Goal: Check status: Check status

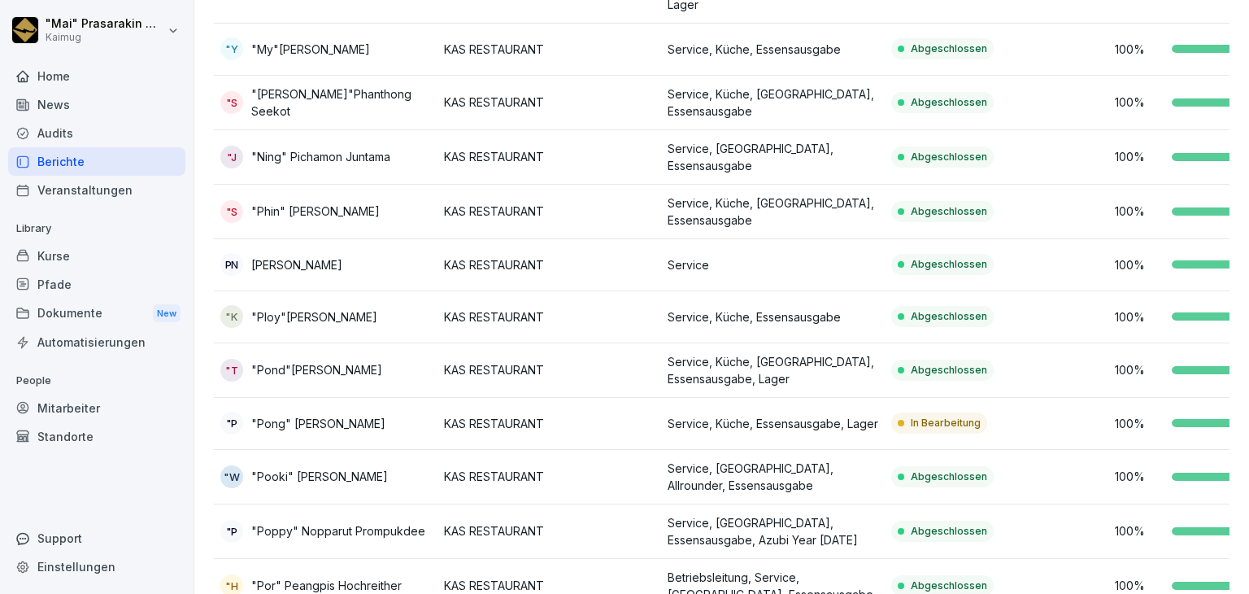
scroll to position [709, 0]
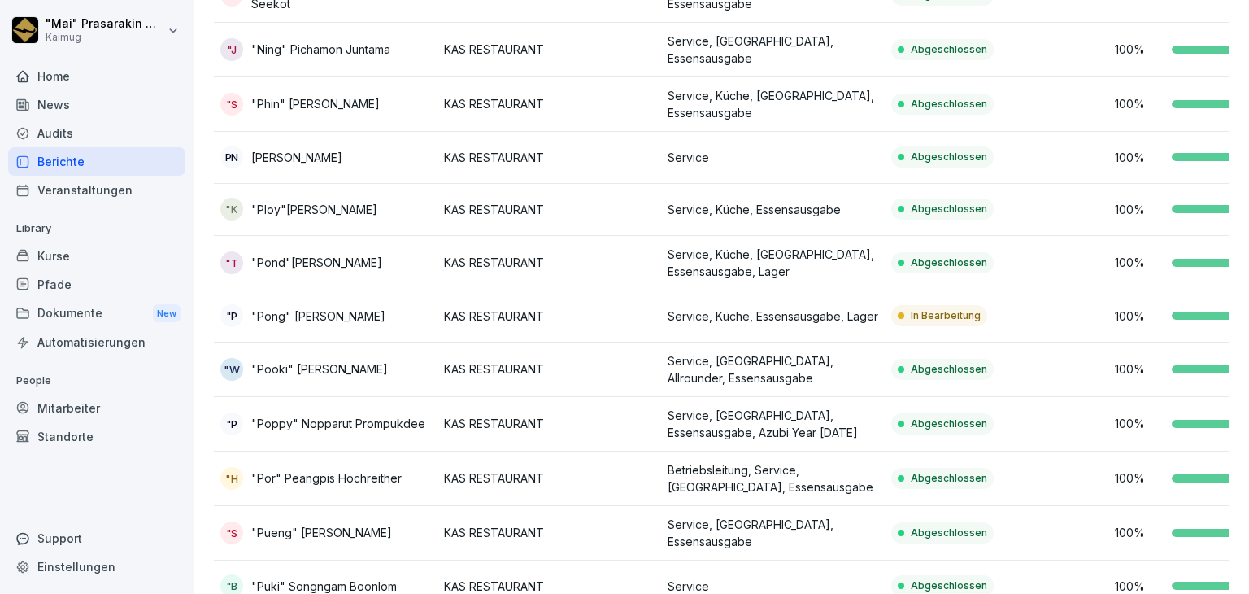
click at [909, 342] on td "Abgeschlossen" at bounding box center [997, 369] width 224 height 54
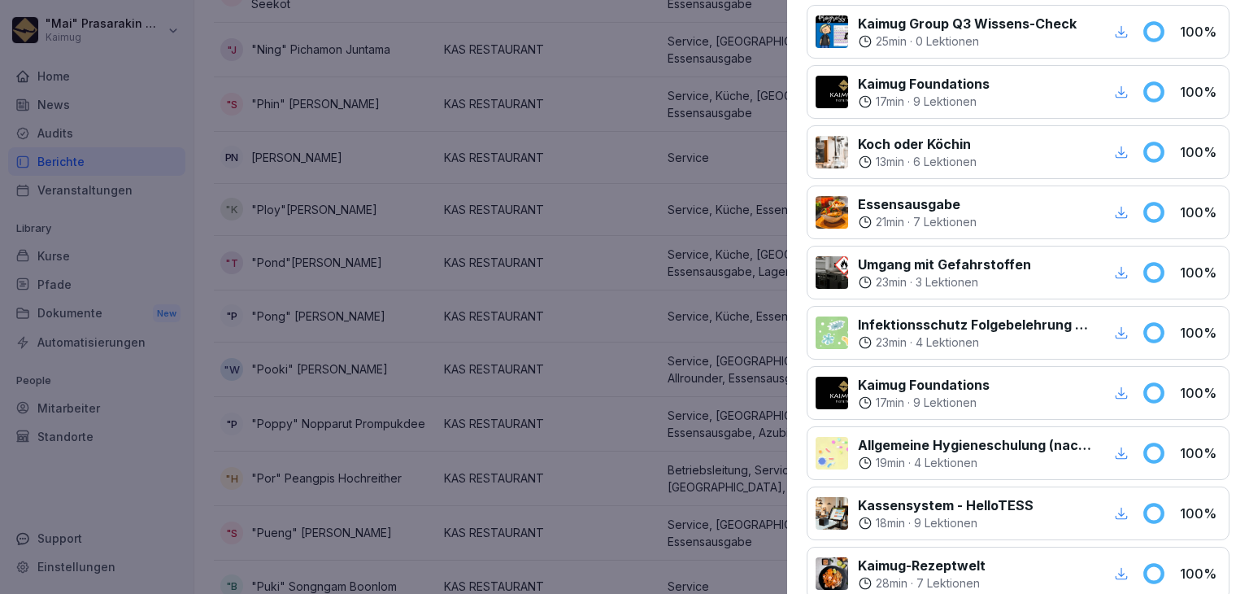
scroll to position [325, 0]
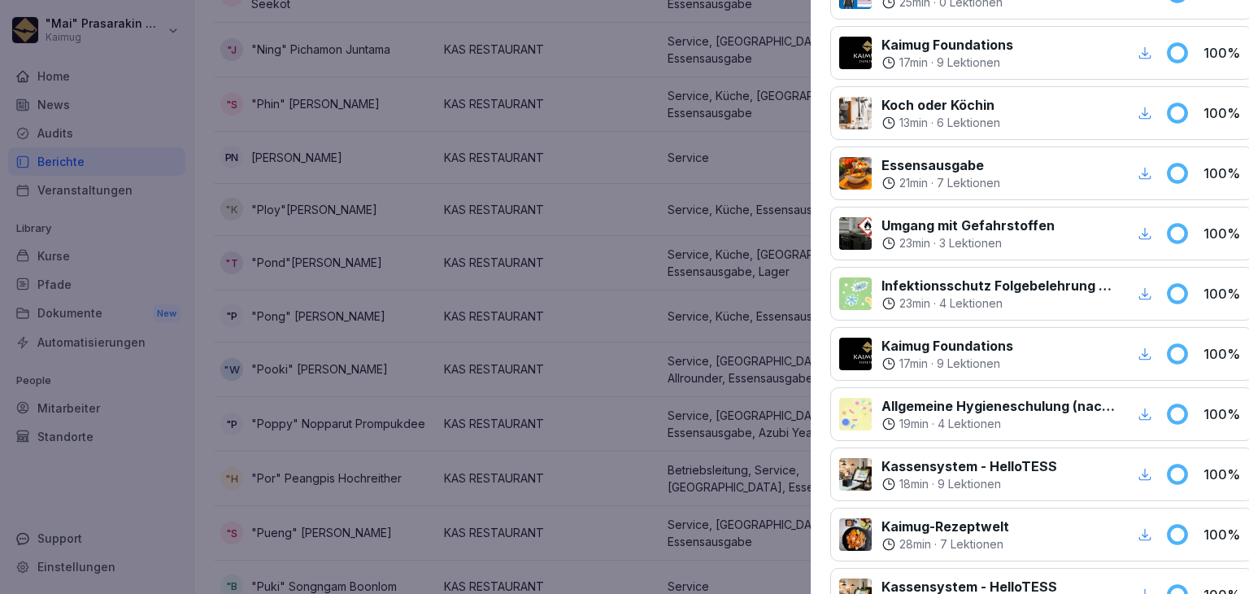
click at [543, 365] on div at bounding box center [624, 297] width 1249 height 594
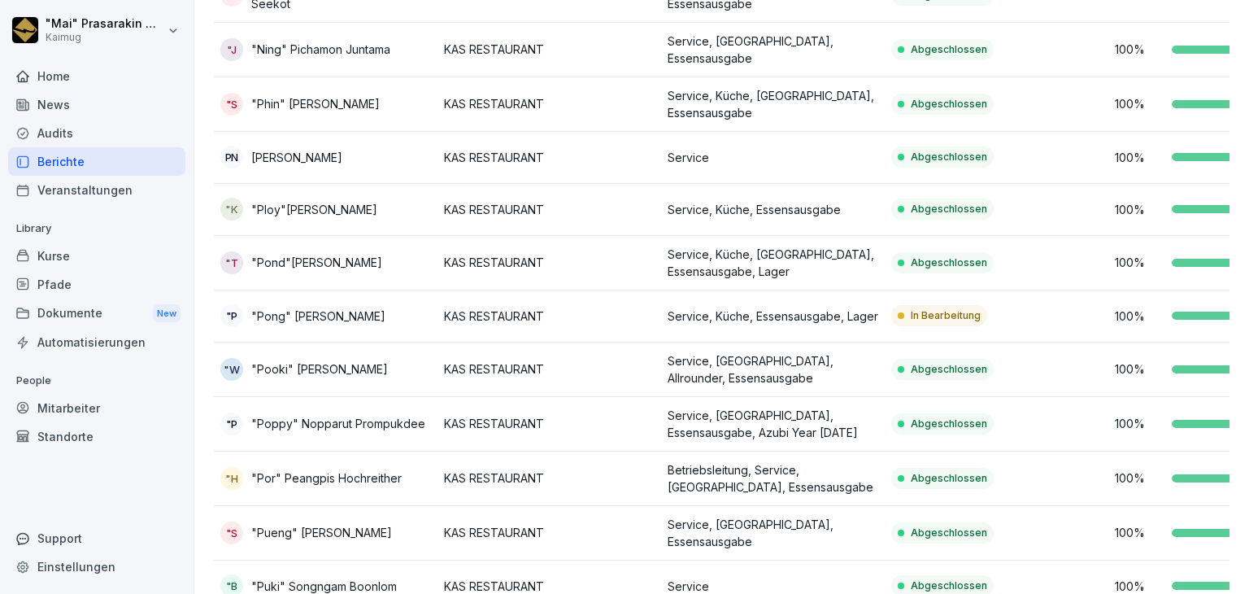
click at [812, 307] on p "Service, Küche, Essensausgabe, Lager" at bounding box center [773, 315] width 211 height 17
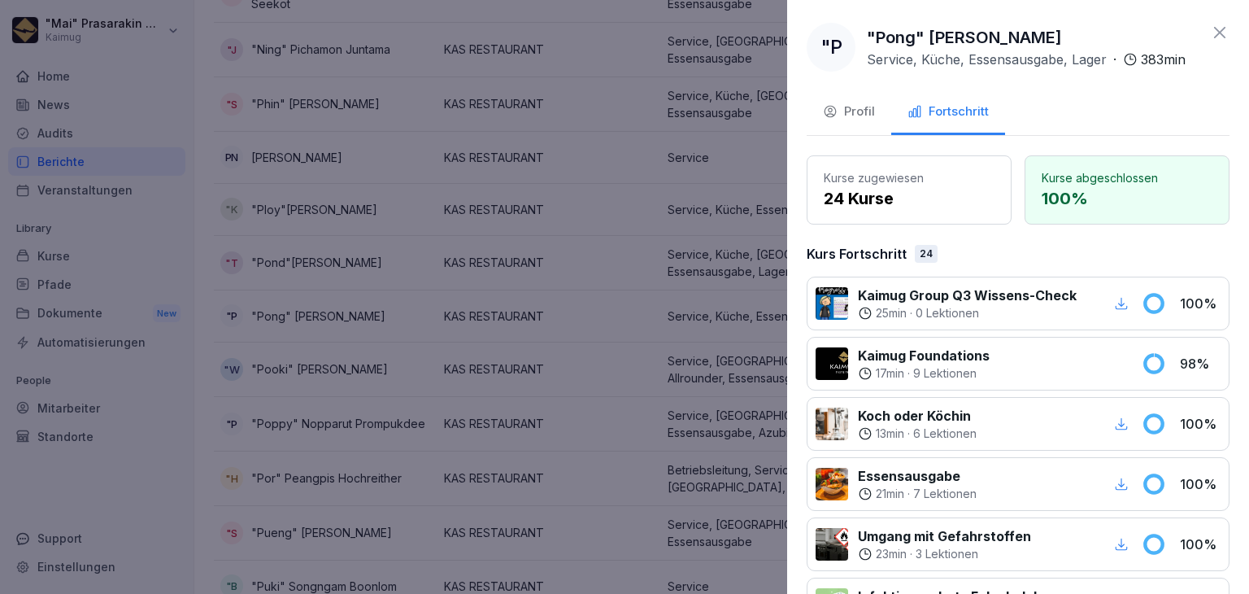
scroll to position [81, 0]
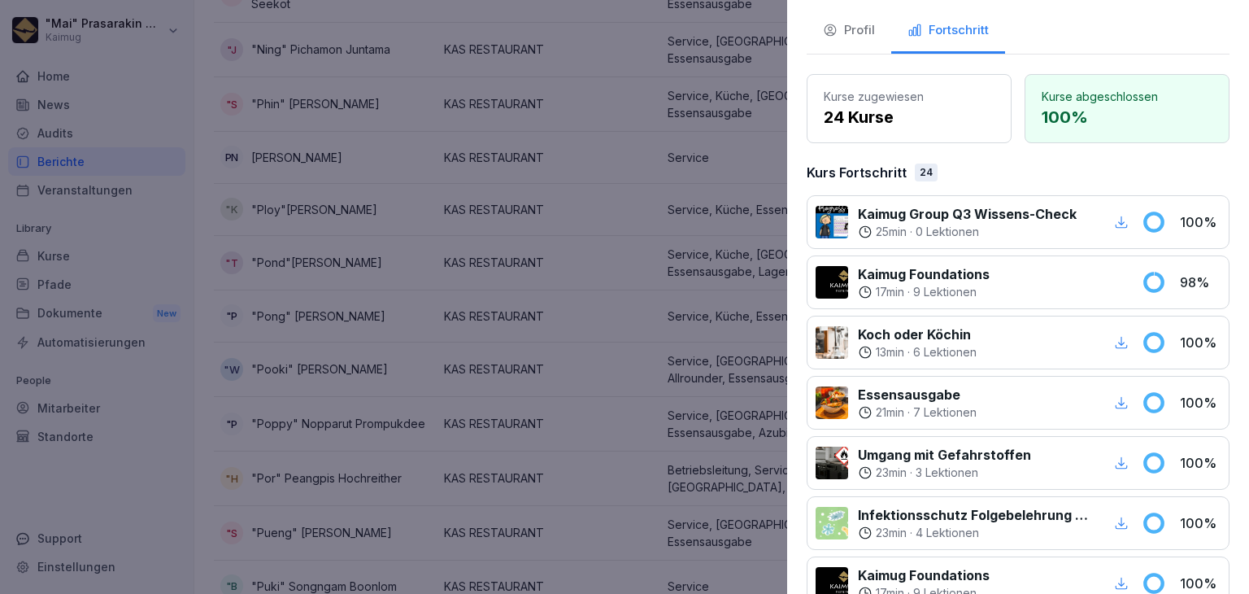
click at [924, 300] on p "9 Lektionen" at bounding box center [944, 292] width 63 height 16
click at [1145, 290] on icon at bounding box center [1153, 281] width 17 height 17
click at [617, 258] on div at bounding box center [624, 297] width 1249 height 594
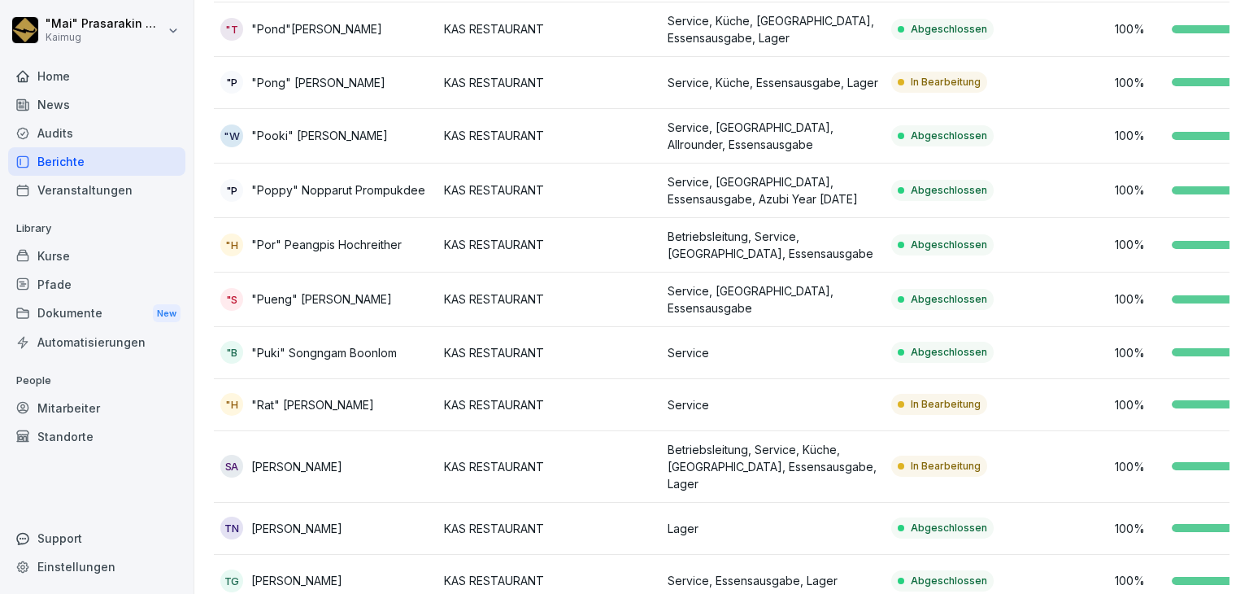
scroll to position [953, 0]
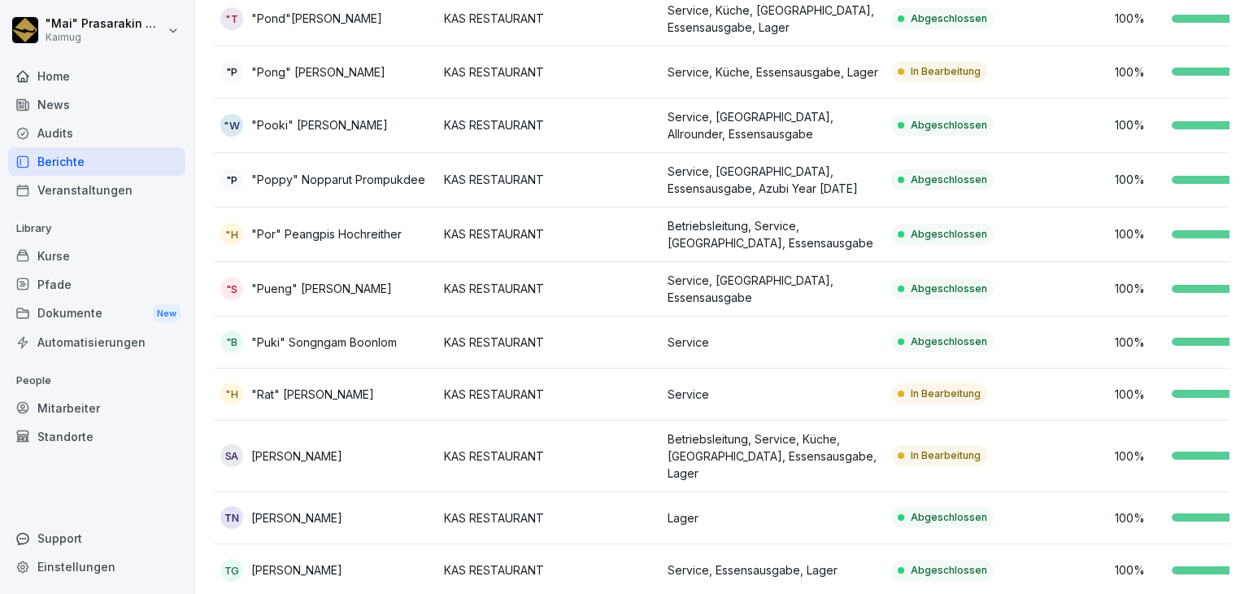
click at [659, 425] on td "KAS RESTAURANT" at bounding box center [549, 456] width 224 height 72
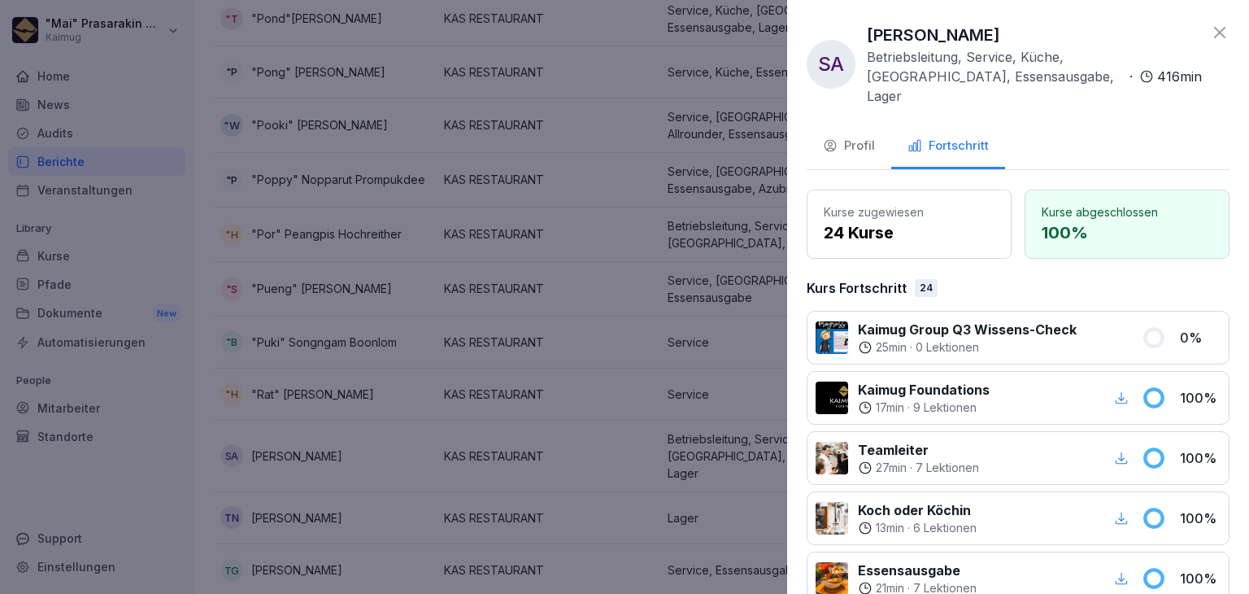
click at [576, 505] on div at bounding box center [624, 297] width 1249 height 594
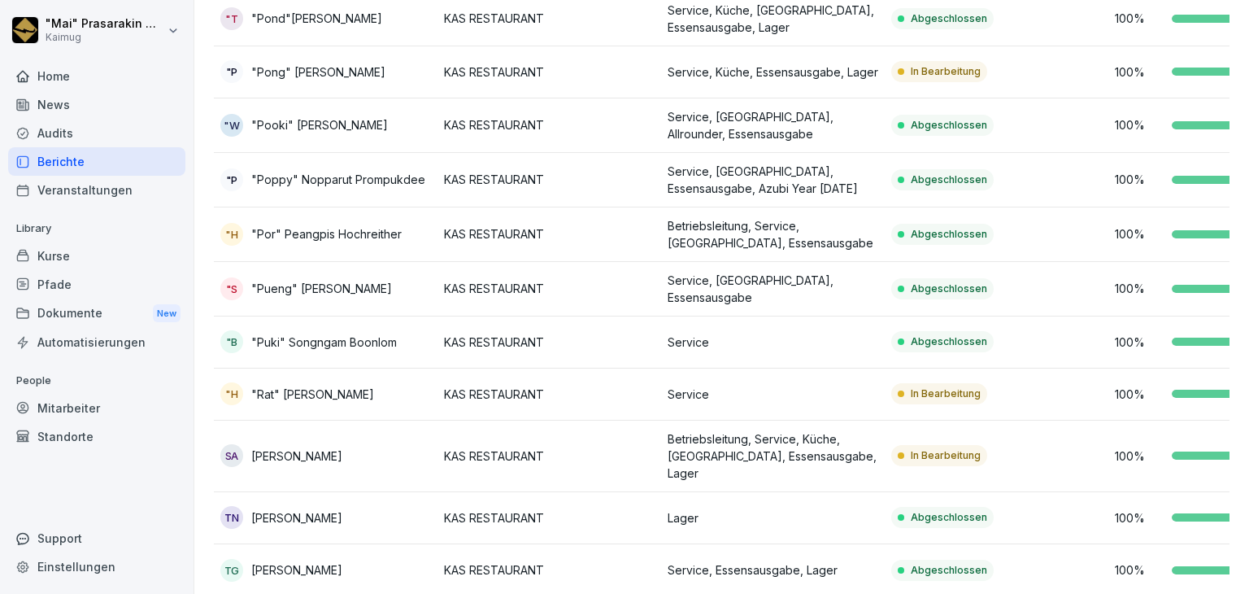
click at [888, 420] on td "In Bearbeitung" at bounding box center [997, 456] width 224 height 72
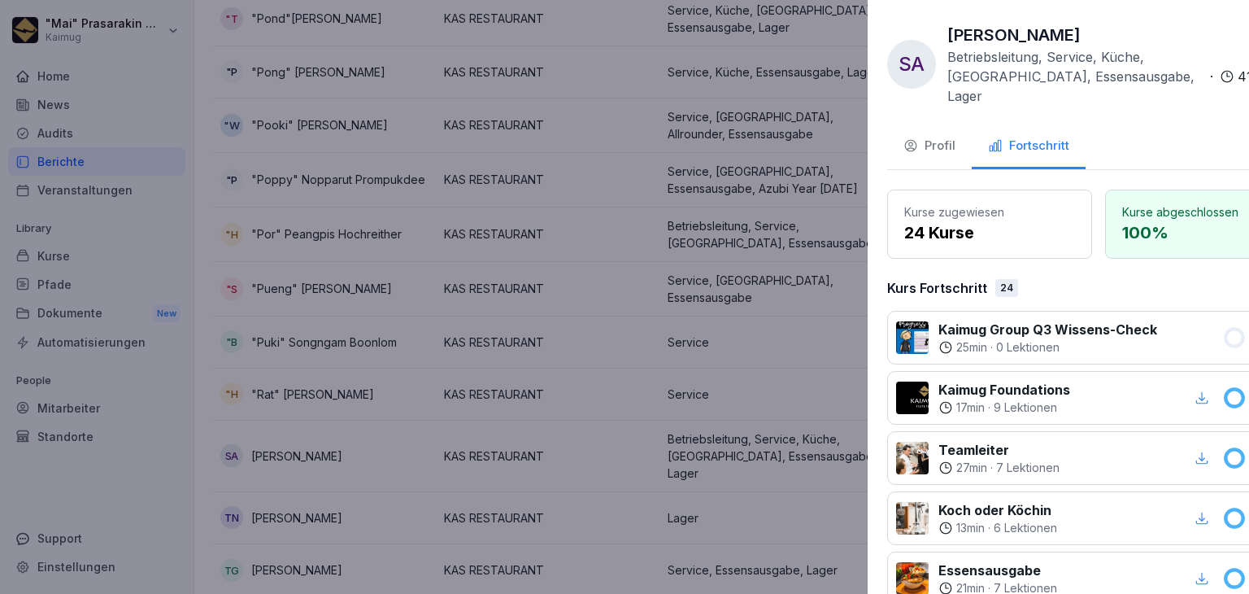
click at [659, 449] on div at bounding box center [624, 297] width 1249 height 594
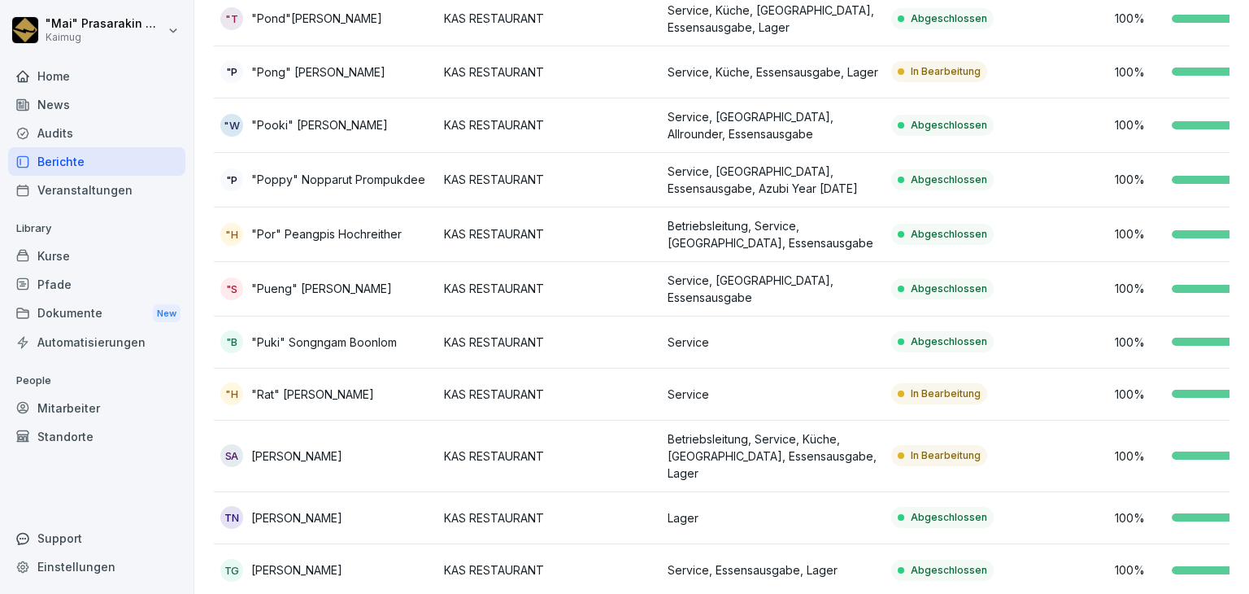
click at [870, 430] on p "Betriebsleitung, Service, Küche, [GEOGRAPHIC_DATA], Essensausgabe, Lager" at bounding box center [773, 455] width 211 height 51
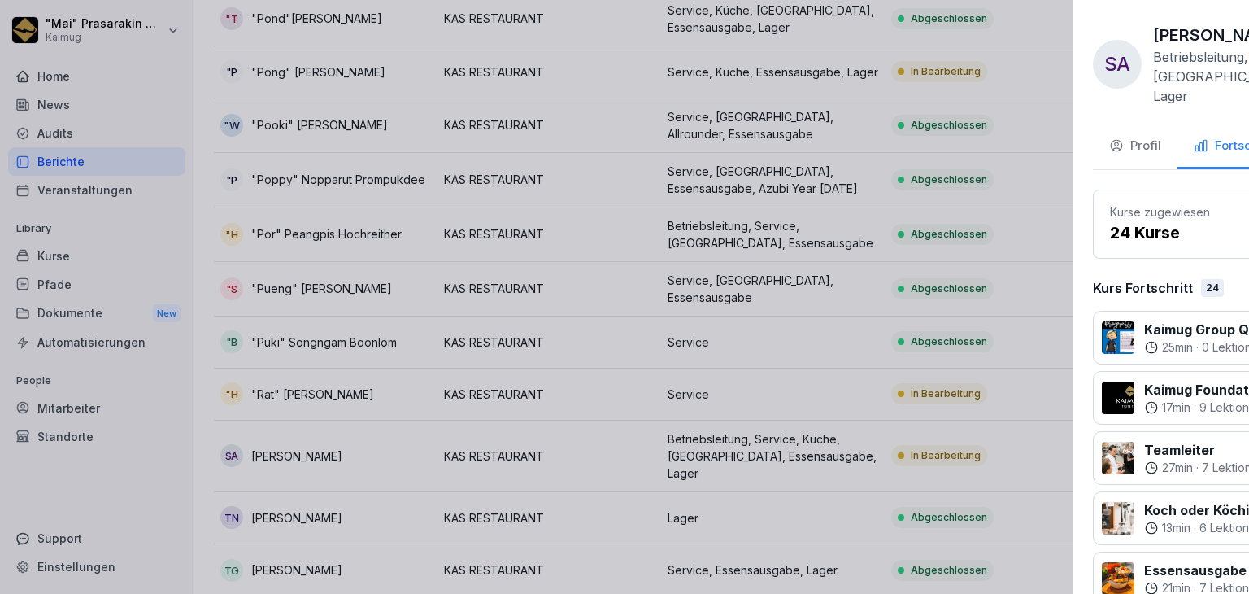
click at [650, 308] on div at bounding box center [624, 297] width 1249 height 594
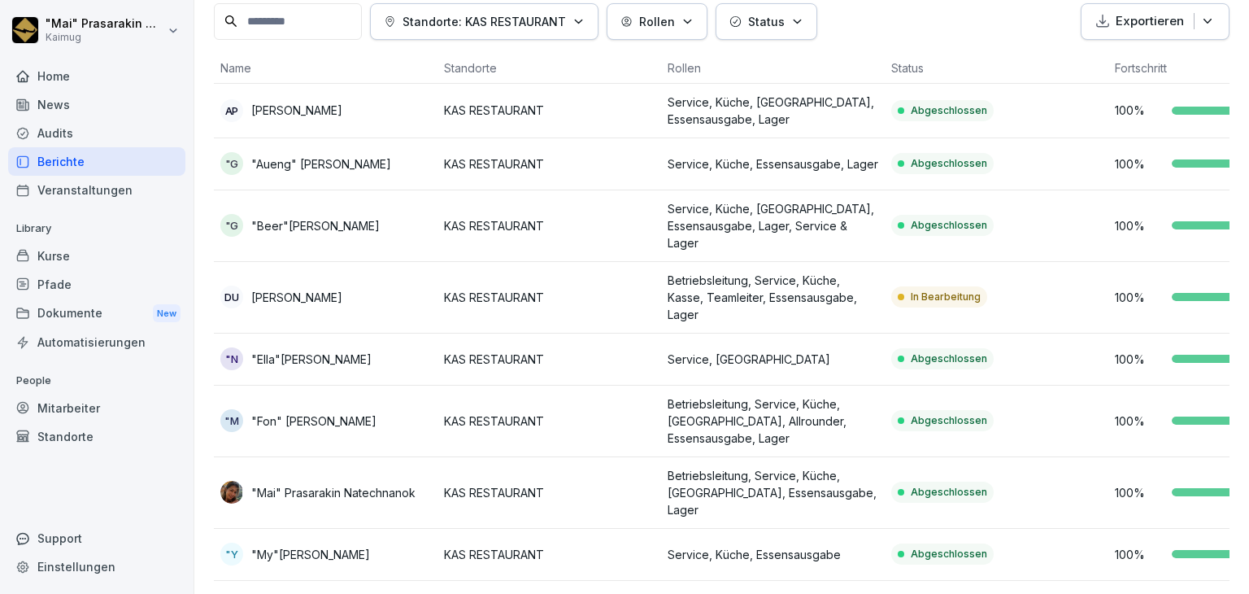
scroll to position [59, 0]
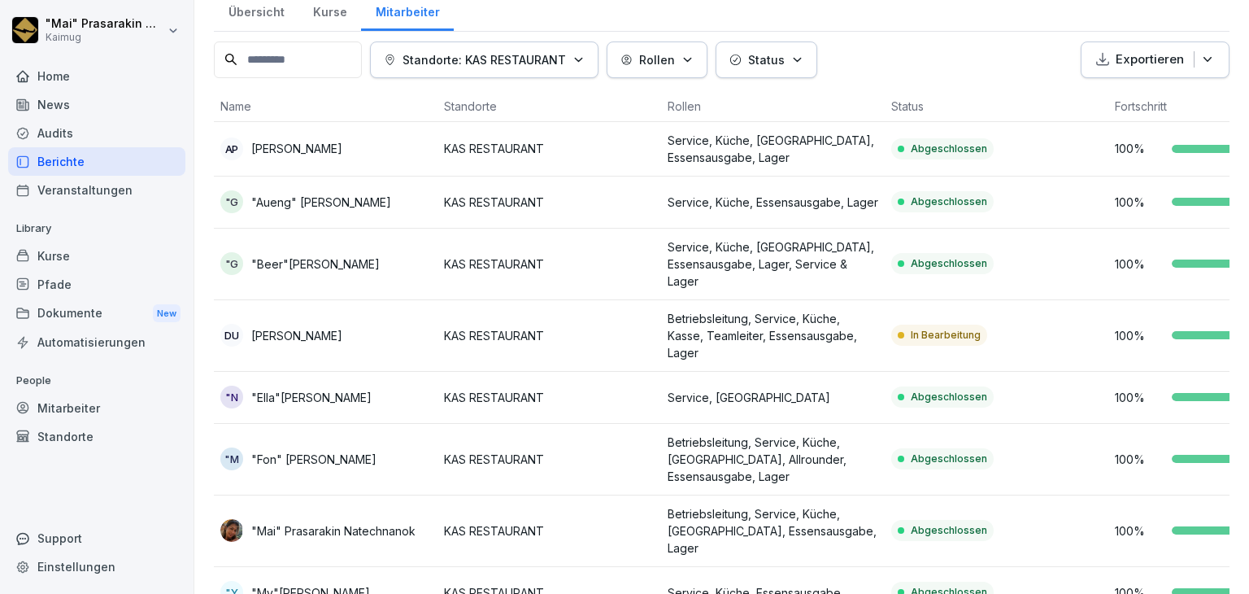
click at [707, 323] on p "Betriebsleitung, Service, Küche, Kasse, Teamleiter, Essensausgabe, Lager" at bounding box center [773, 335] width 211 height 51
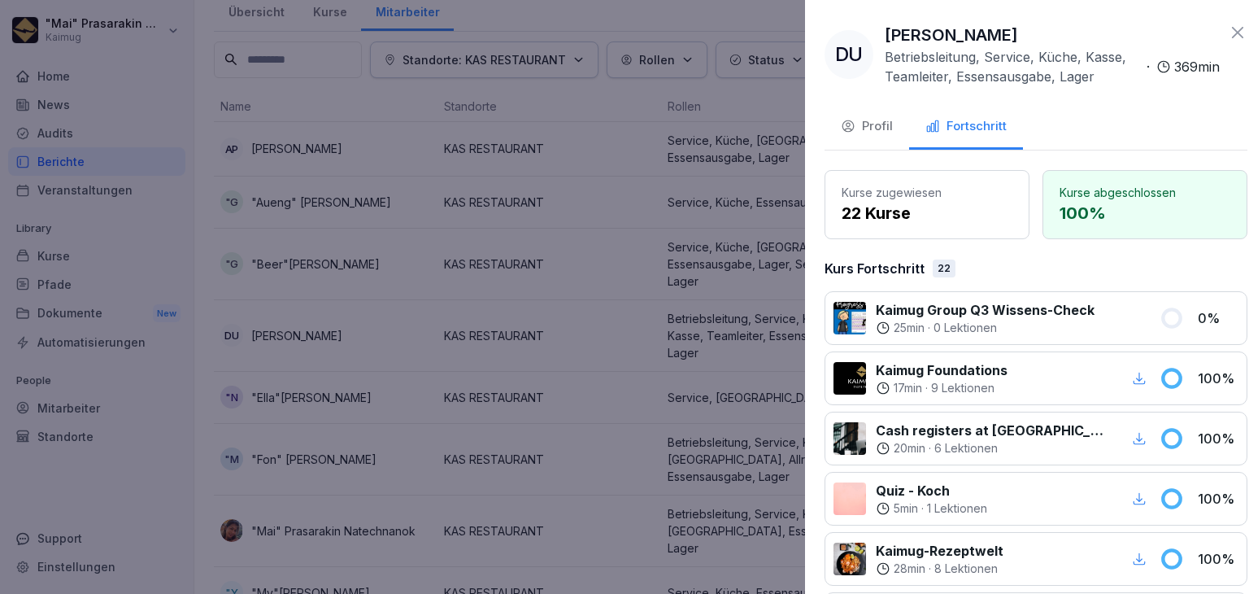
click at [273, 76] on div at bounding box center [624, 297] width 1249 height 594
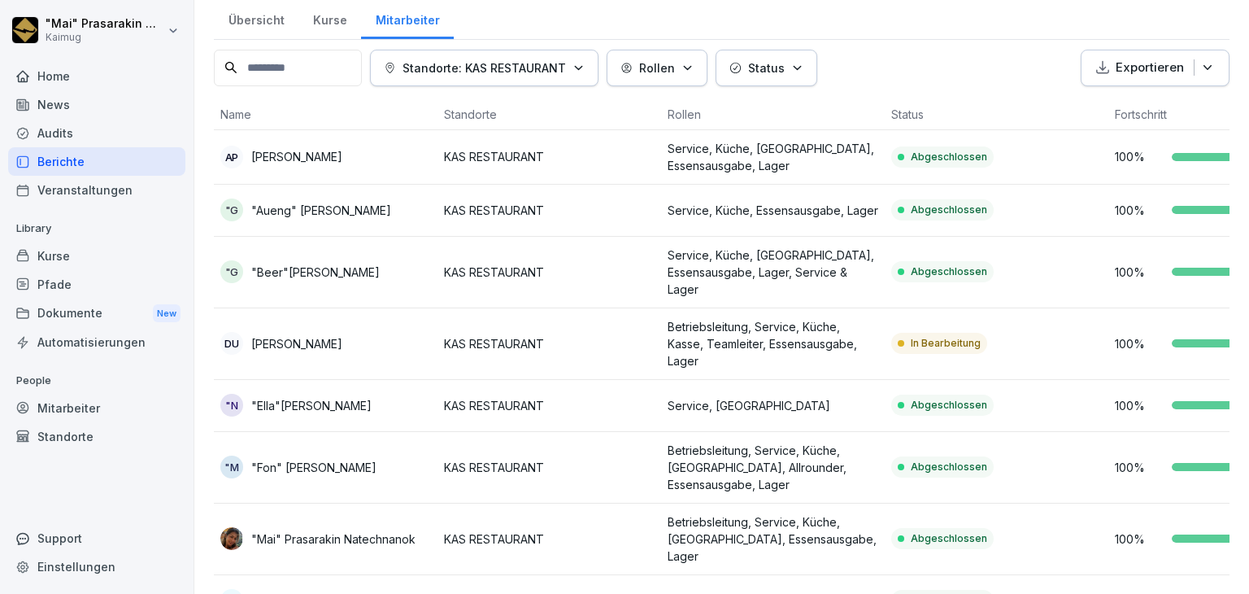
scroll to position [0, 0]
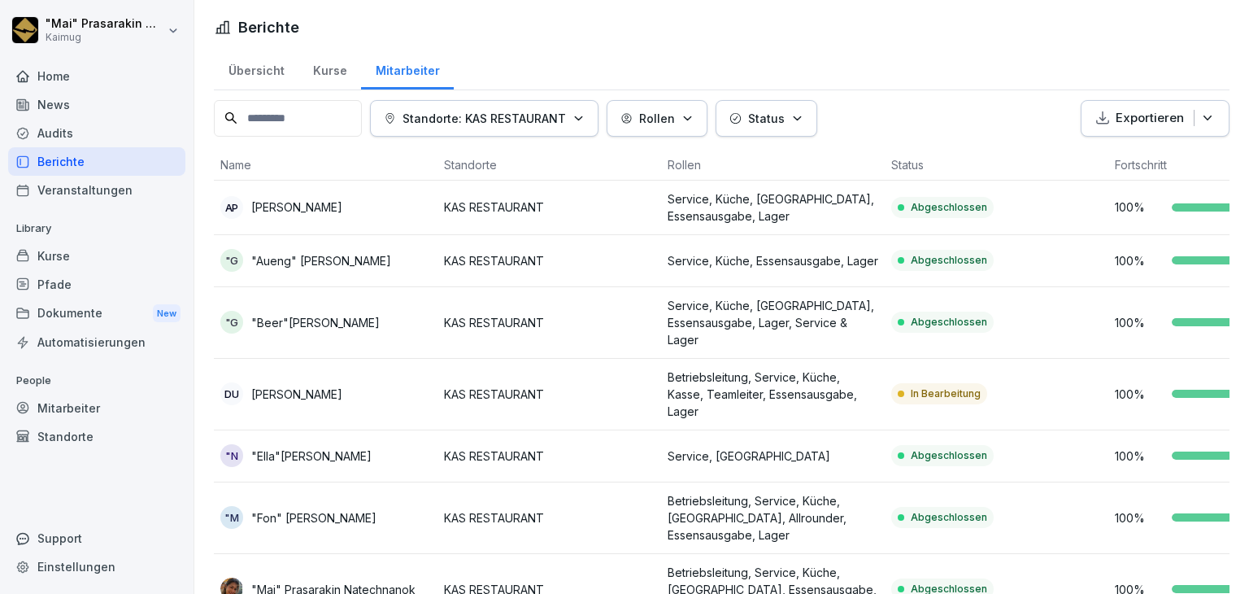
click at [263, 59] on div "Übersicht" at bounding box center [256, 68] width 85 height 41
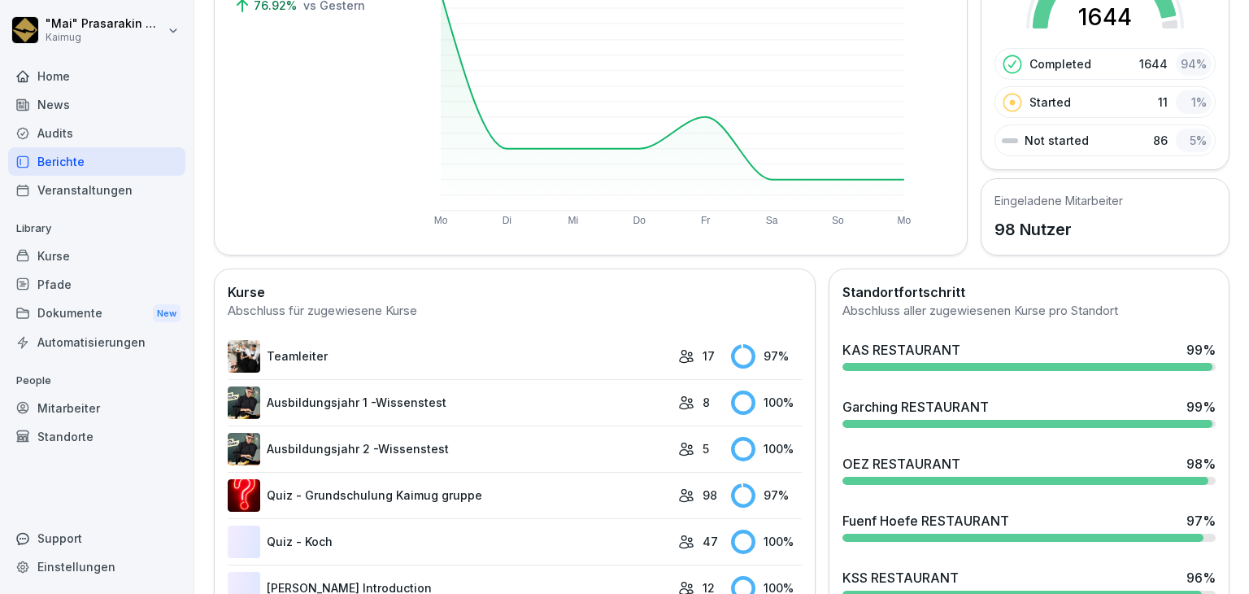
scroll to position [244, 0]
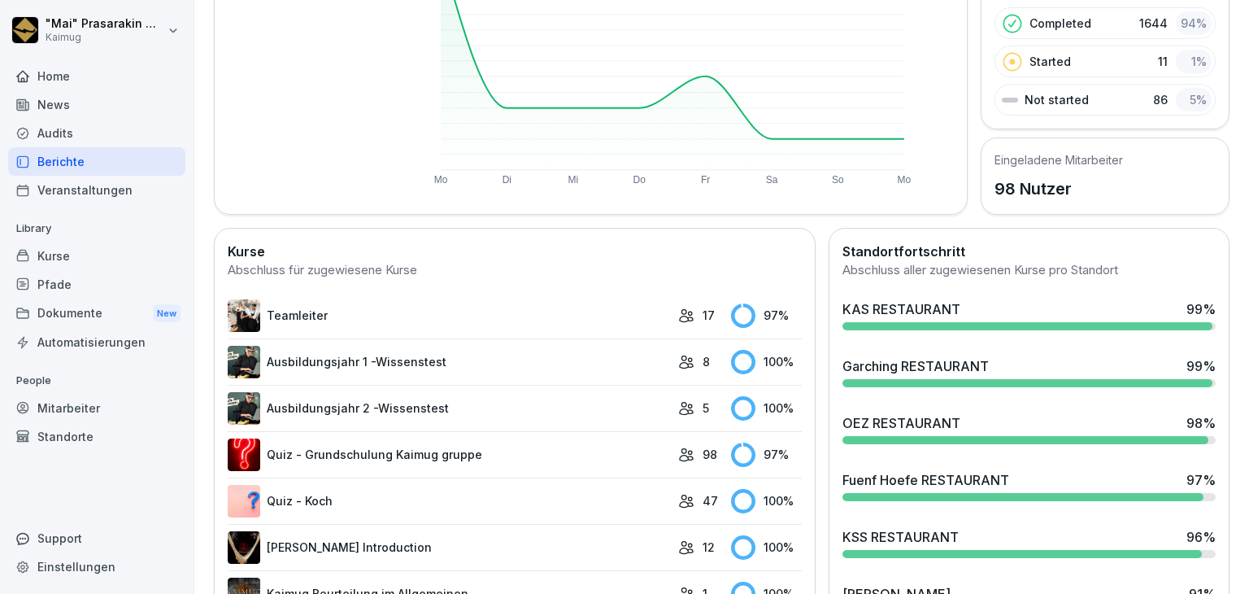
drag, startPoint x: 820, startPoint y: 359, endPoint x: 851, endPoint y: 363, distance: 32.1
click at [879, 363] on div "Garching RESTAURANT" at bounding box center [915, 366] width 146 height 20
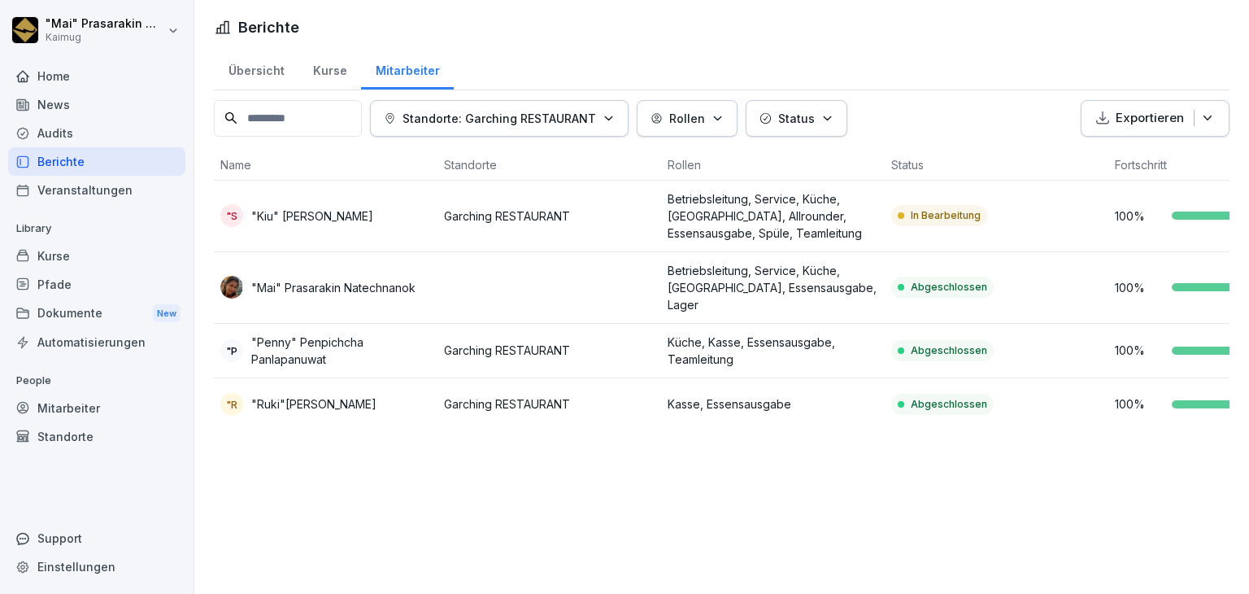
click at [959, 226] on td "In Bearbeitung" at bounding box center [997, 217] width 224 height 72
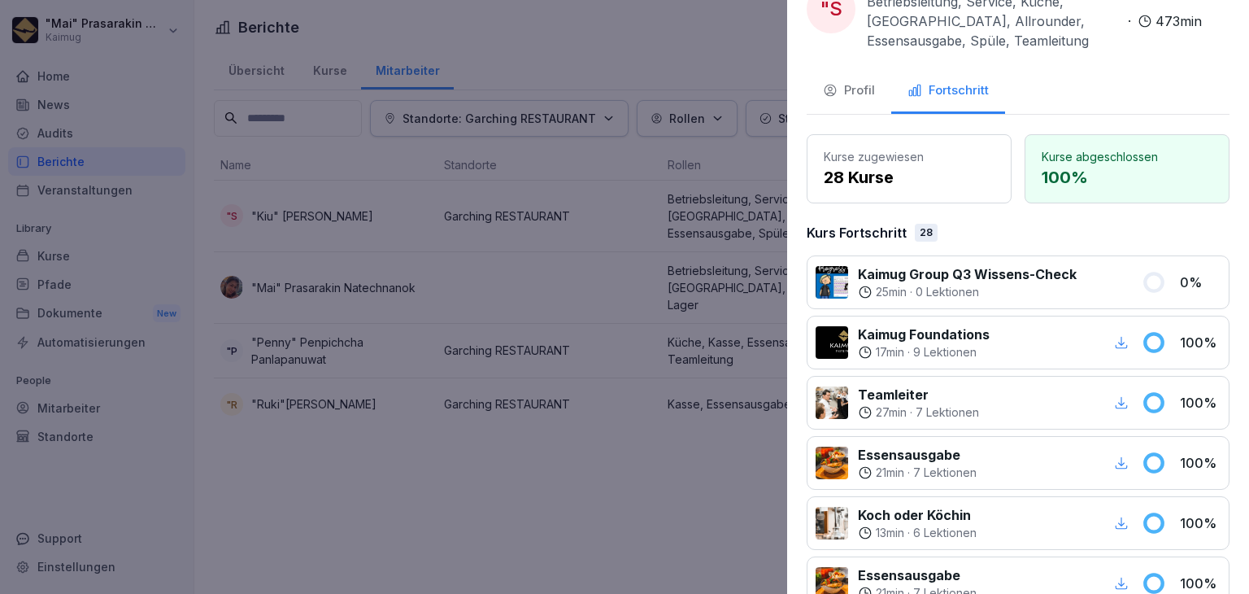
scroll to position [81, 0]
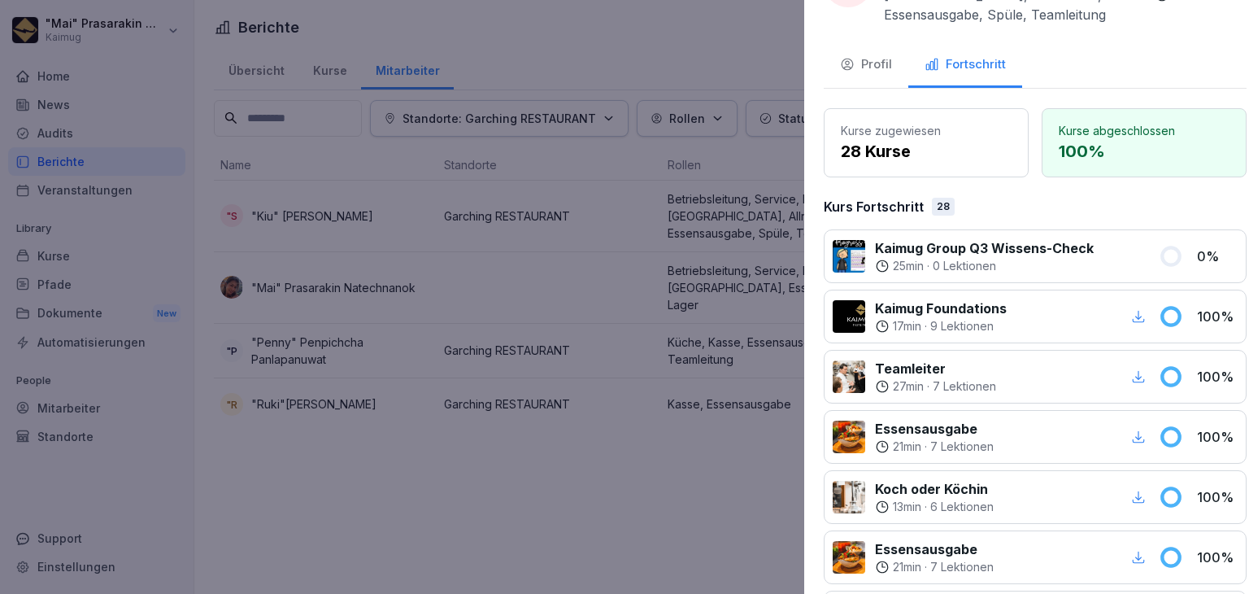
click at [704, 78] on div at bounding box center [624, 297] width 1249 height 594
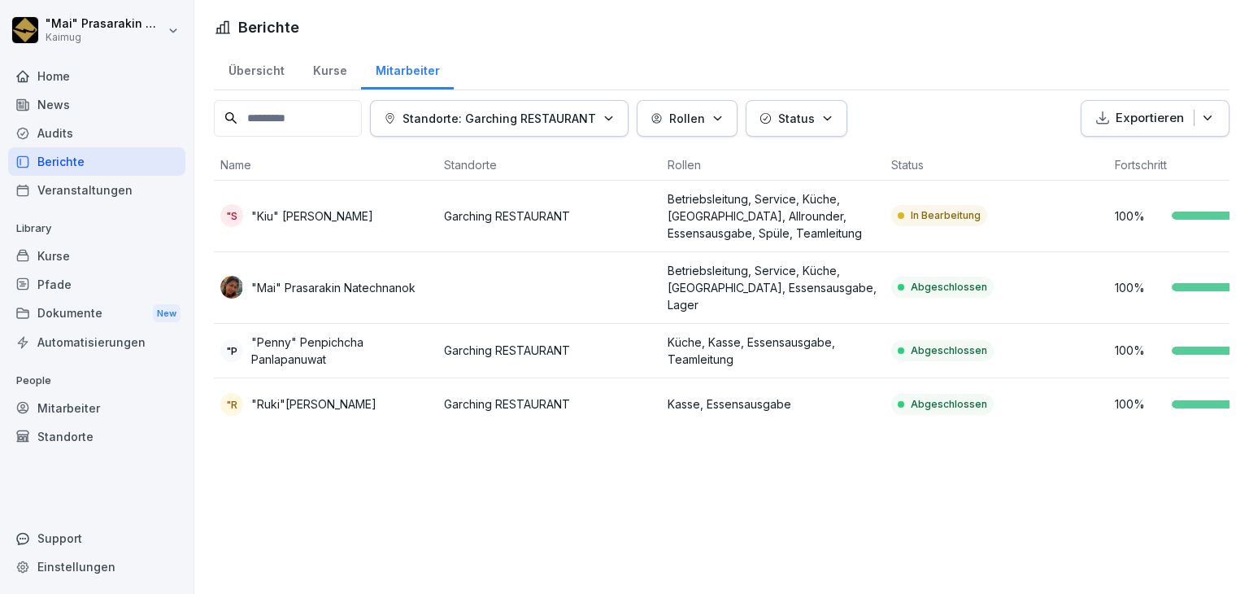
click at [259, 72] on div "Übersicht" at bounding box center [256, 68] width 85 height 41
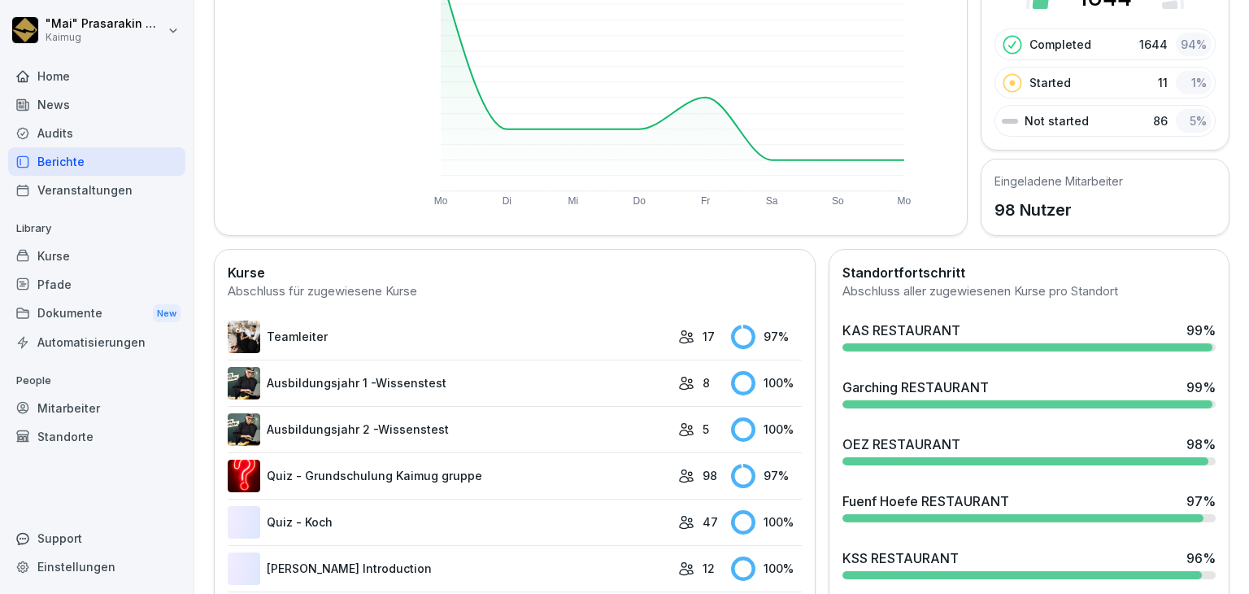
scroll to position [244, 0]
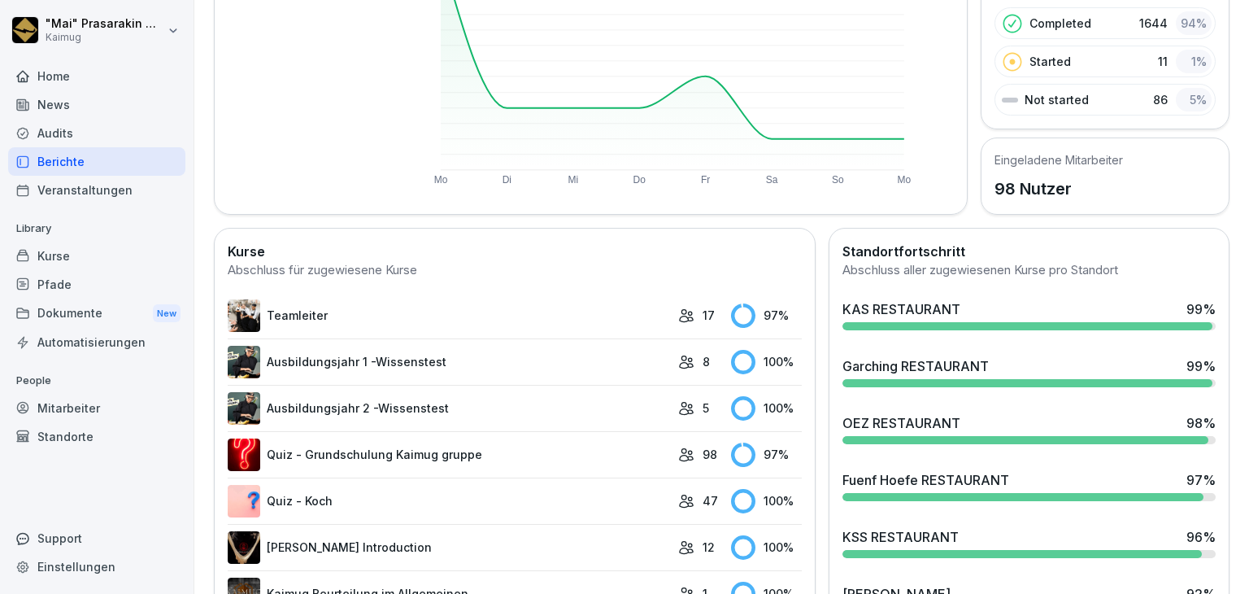
click at [901, 417] on div "OEZ RESTAURANT" at bounding box center [901, 423] width 118 height 20
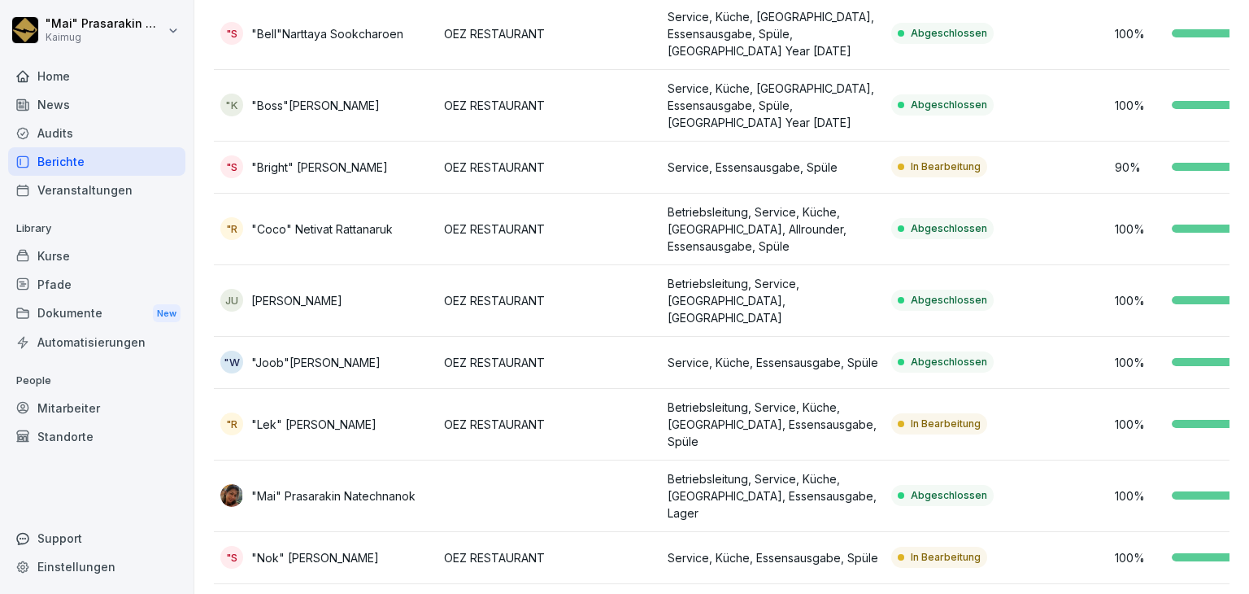
scroll to position [325, 0]
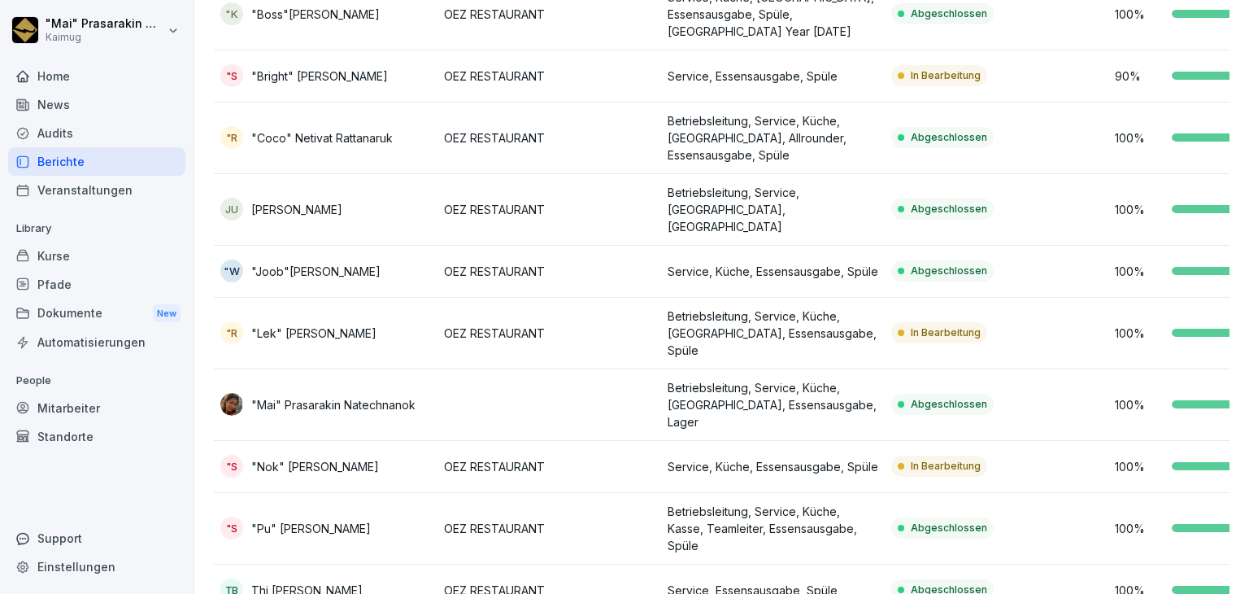
click at [949, 325] on p "In Bearbeitung" at bounding box center [946, 332] width 70 height 15
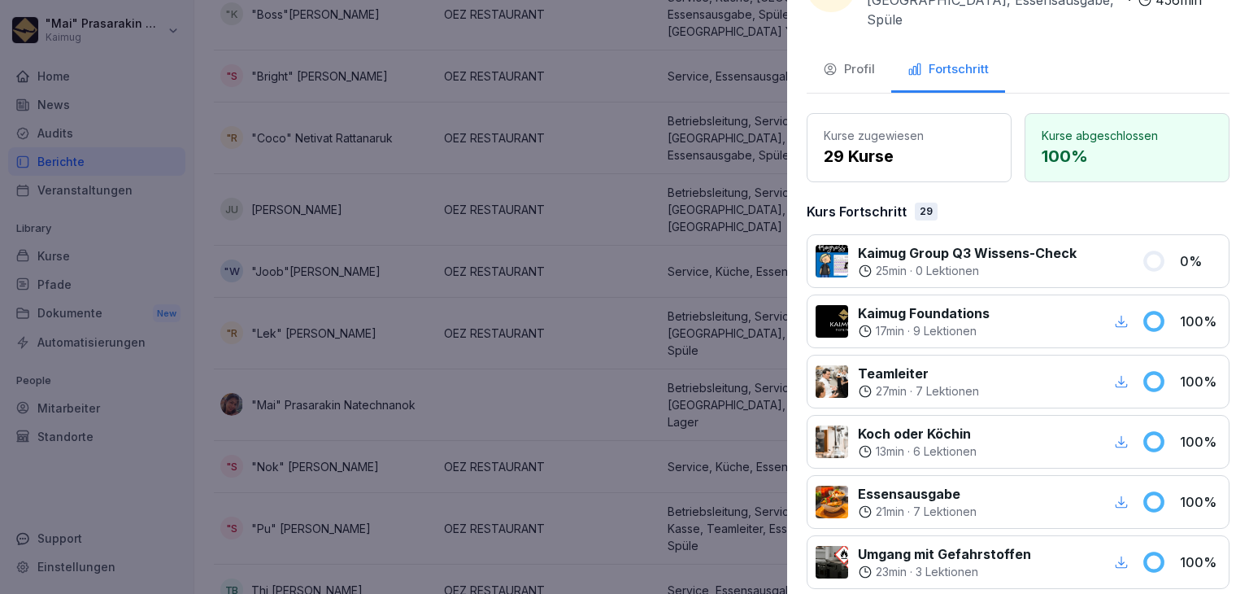
scroll to position [244, 0]
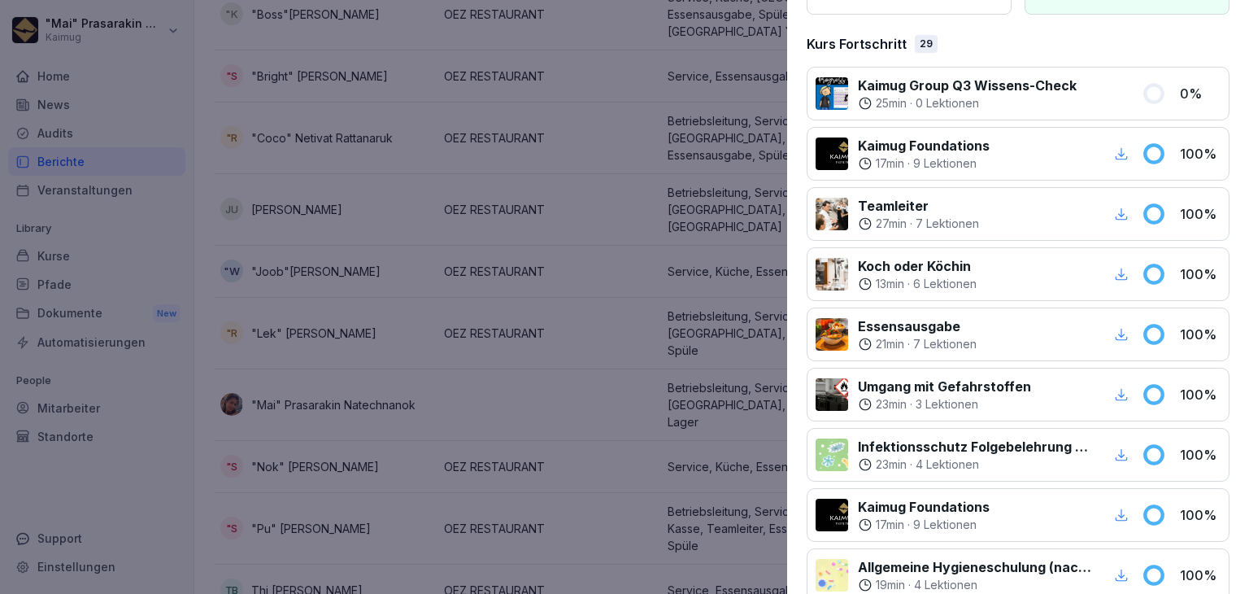
click at [654, 446] on div at bounding box center [624, 297] width 1249 height 594
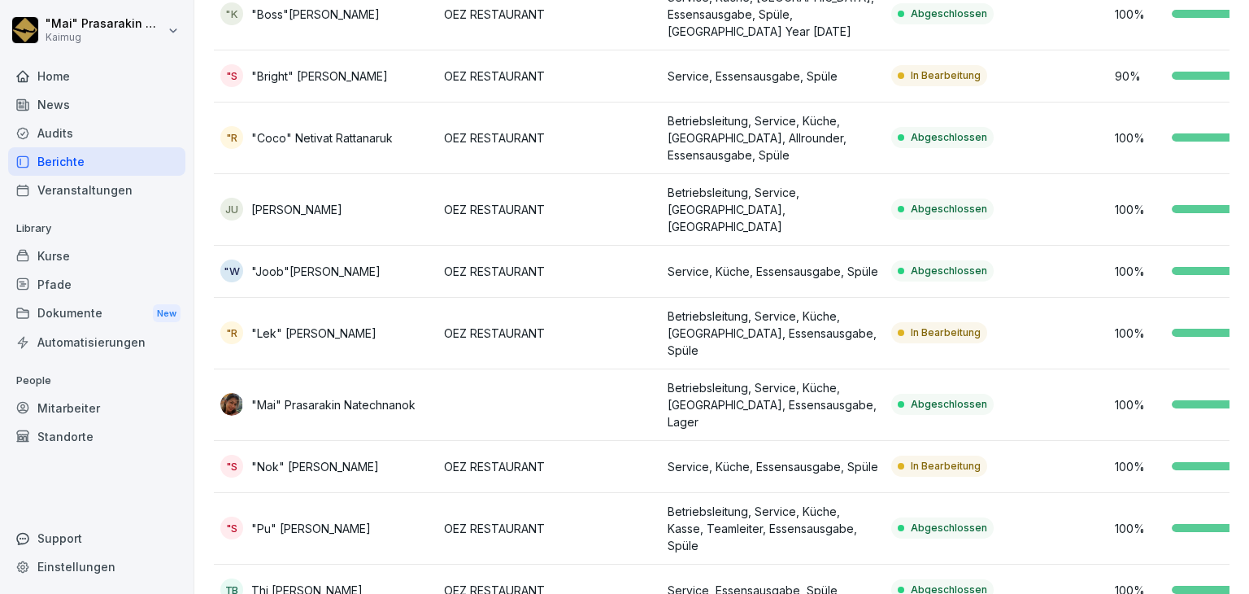
click at [842, 493] on td "Betriebsleitung, Service, Küche, Kasse, Teamleiter, Essensausgabe, Spüle" at bounding box center [773, 529] width 224 height 72
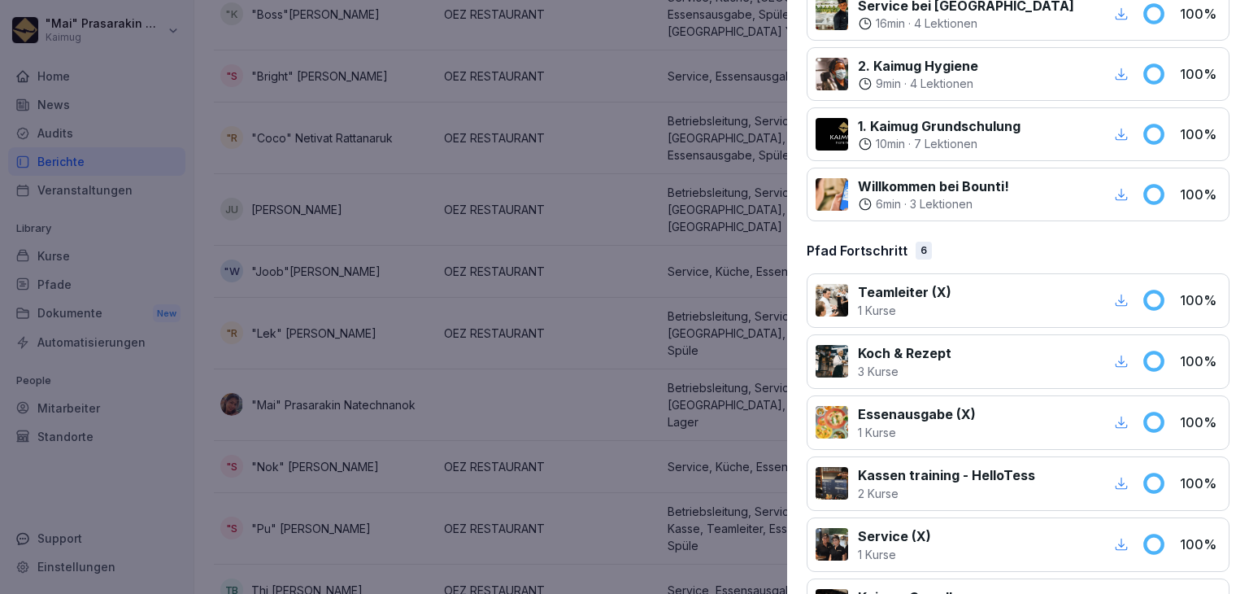
scroll to position [1978, 0]
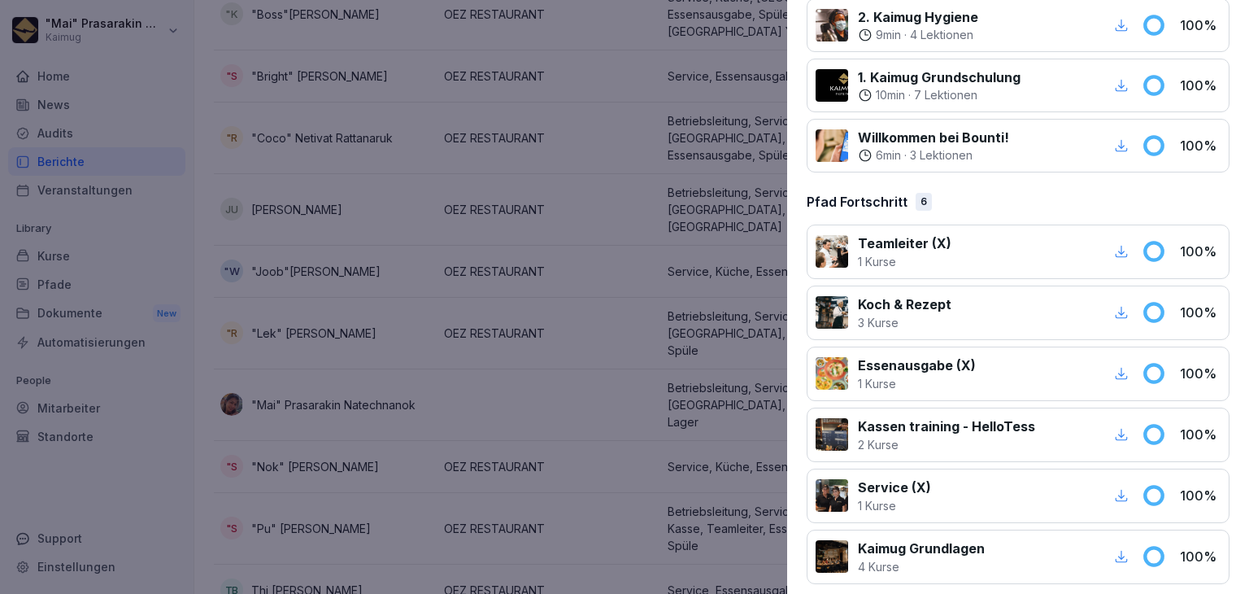
click at [619, 410] on div at bounding box center [624, 297] width 1249 height 594
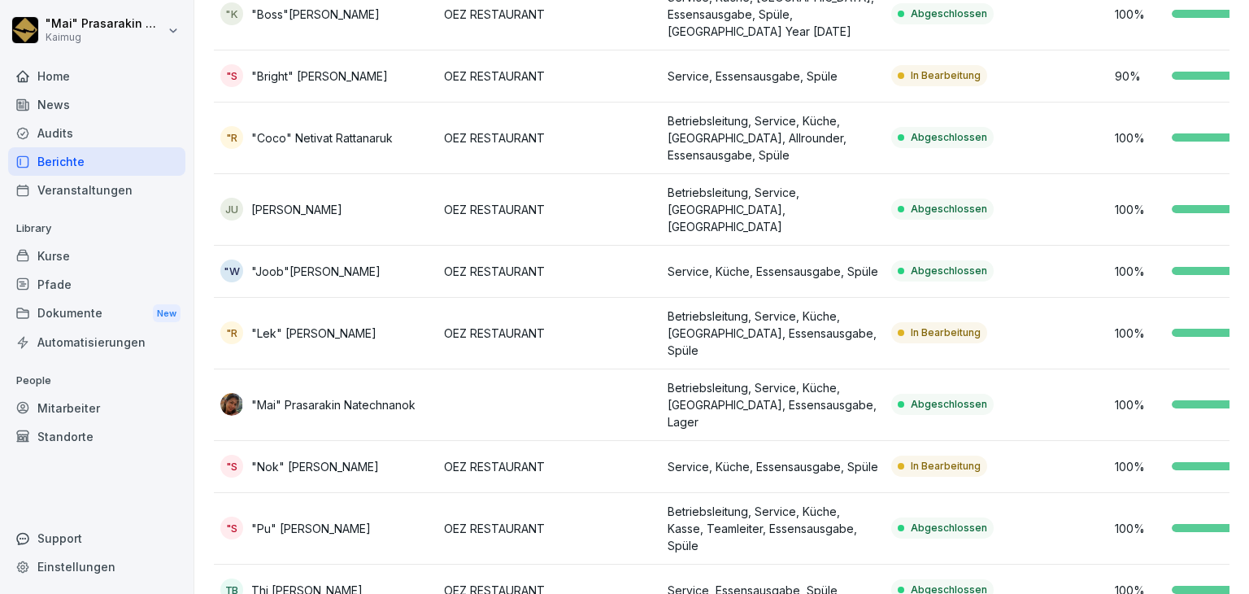
click at [934, 459] on p "In Bearbeitung" at bounding box center [946, 466] width 70 height 15
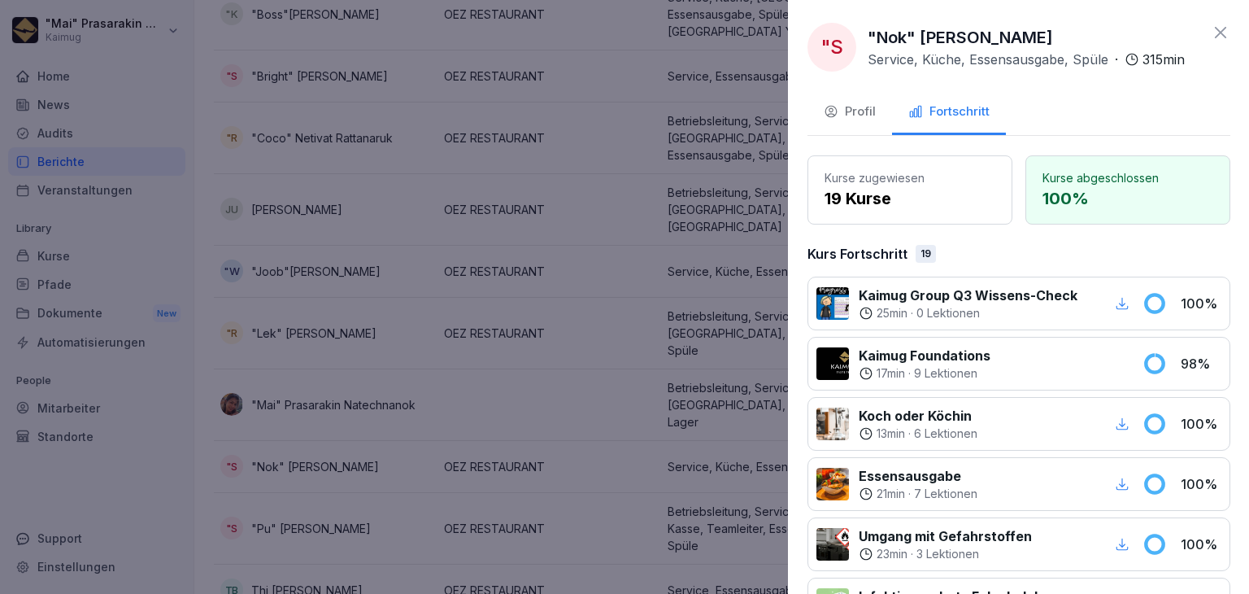
click at [233, 270] on div at bounding box center [624, 297] width 1249 height 594
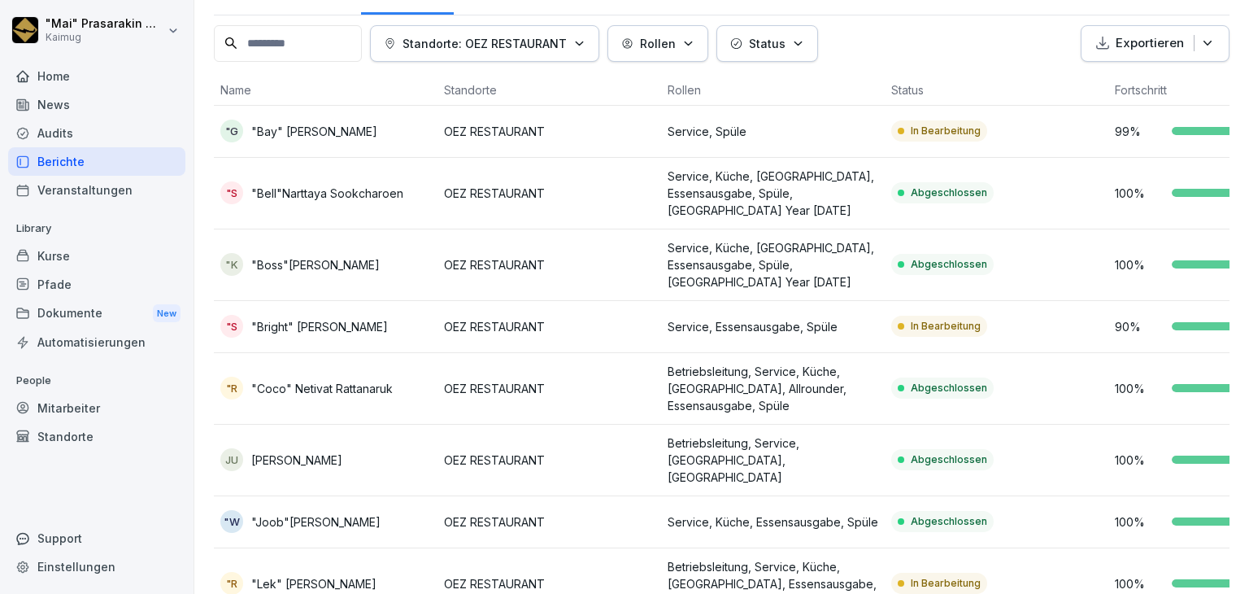
scroll to position [0, 0]
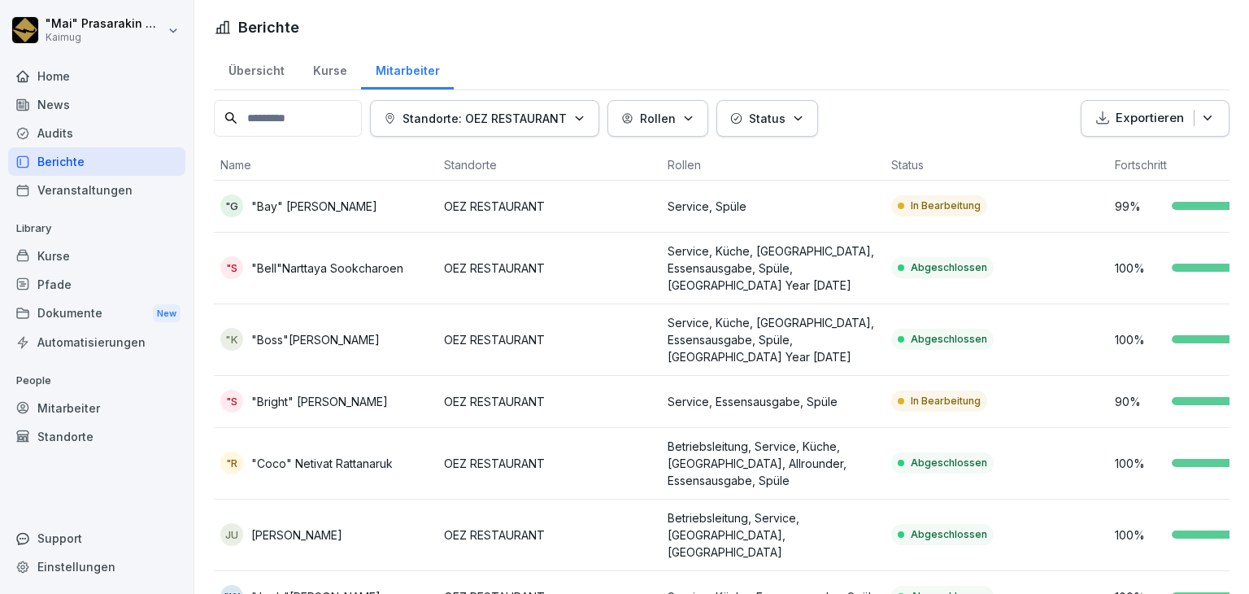
click at [246, 71] on div "Übersicht" at bounding box center [256, 68] width 85 height 41
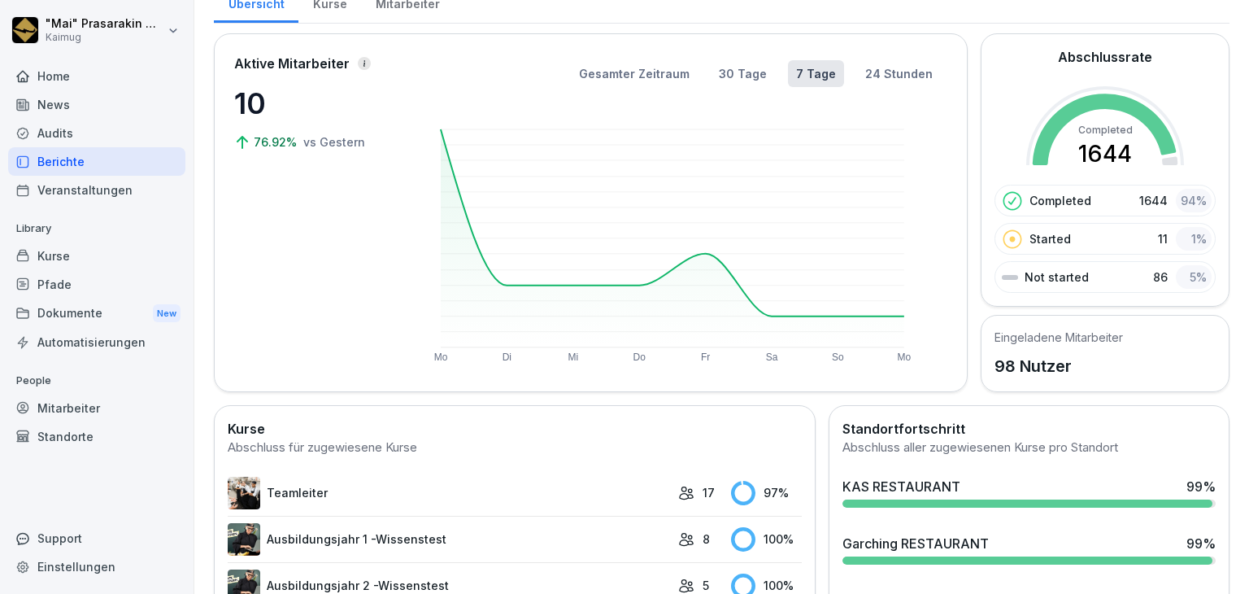
scroll to position [407, 0]
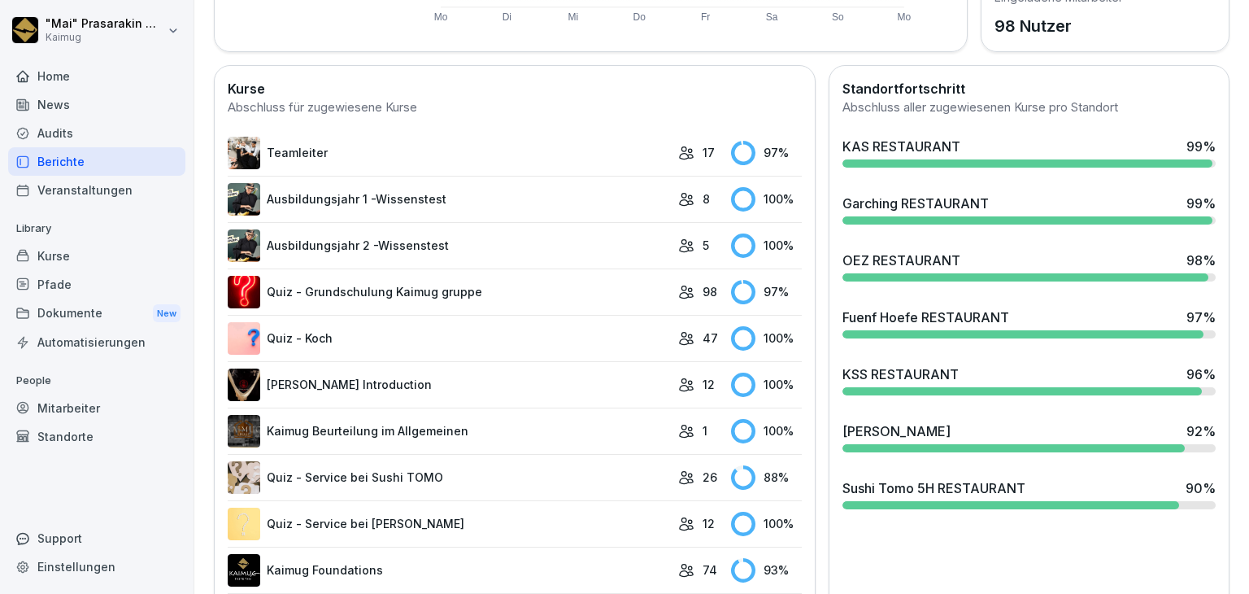
click at [929, 318] on div "Fuenf Hoefe RESTAURANT" at bounding box center [925, 317] width 167 height 20
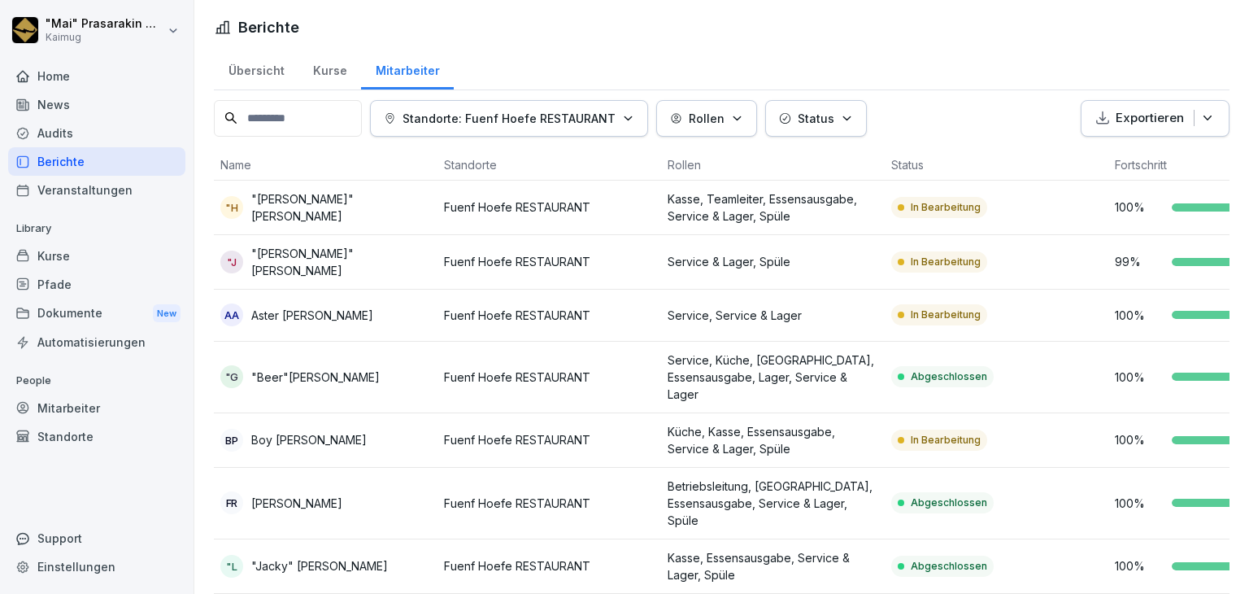
click at [938, 200] on p "In Bearbeitung" at bounding box center [946, 207] width 70 height 15
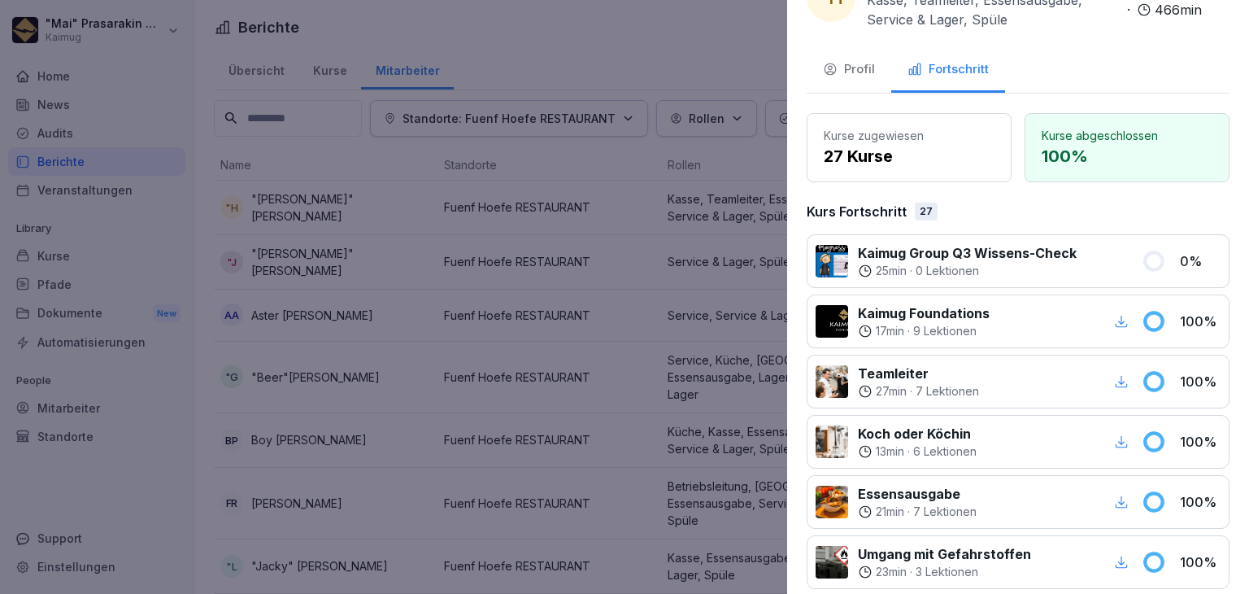
scroll to position [81, 0]
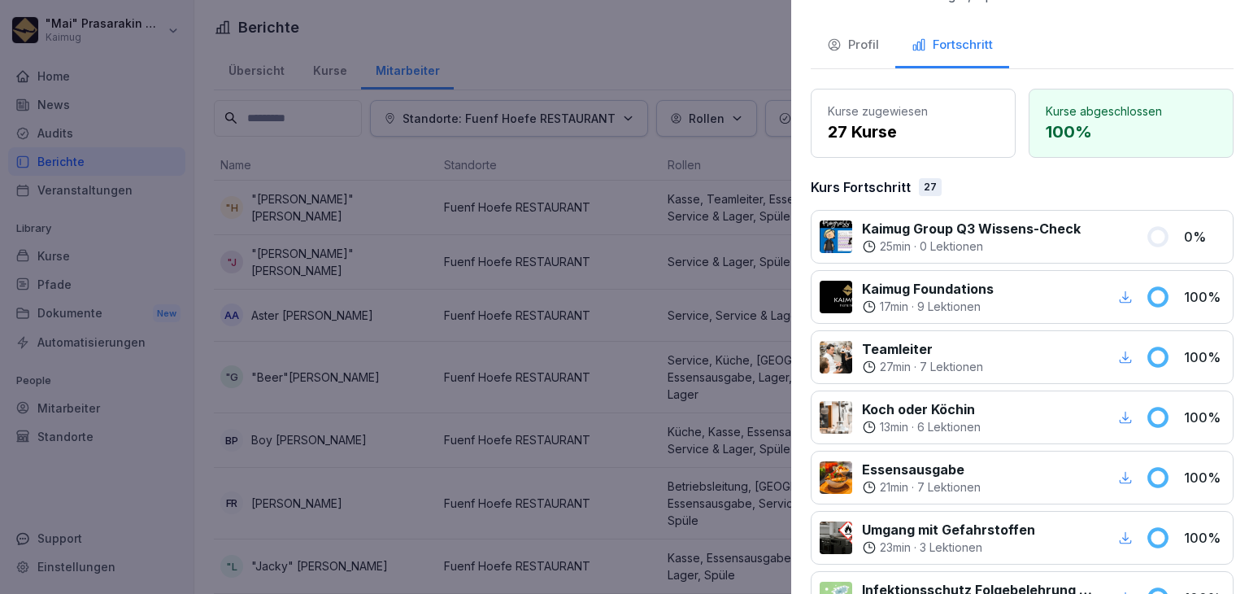
click at [338, 222] on div at bounding box center [624, 297] width 1249 height 594
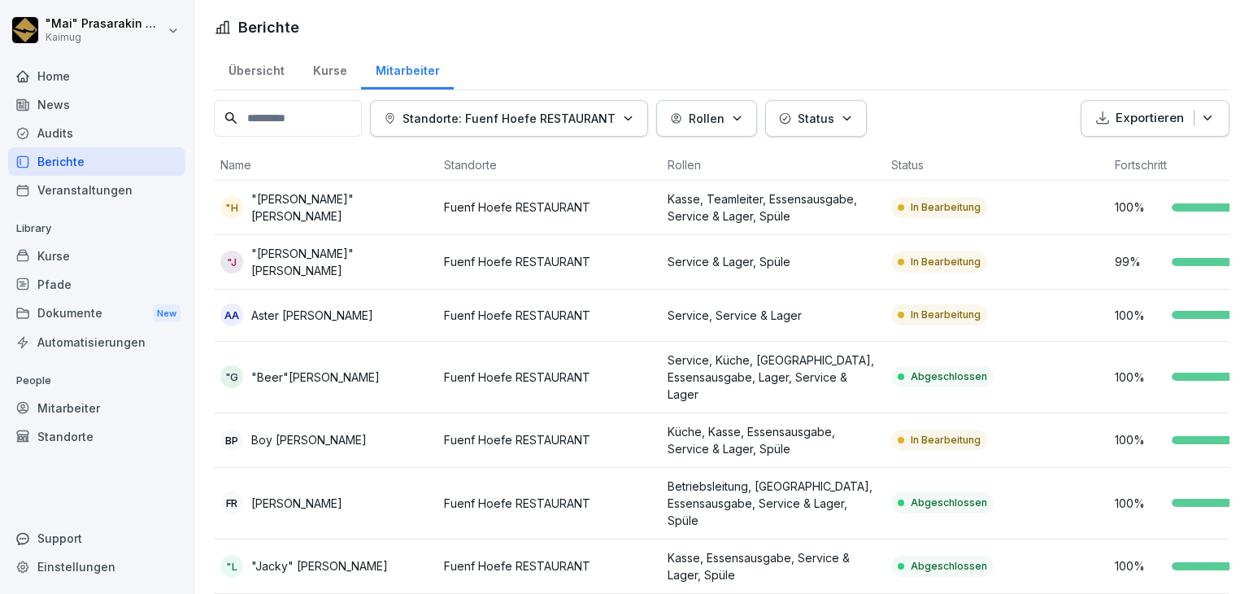
click at [943, 307] on p "In Bearbeitung" at bounding box center [946, 314] width 70 height 15
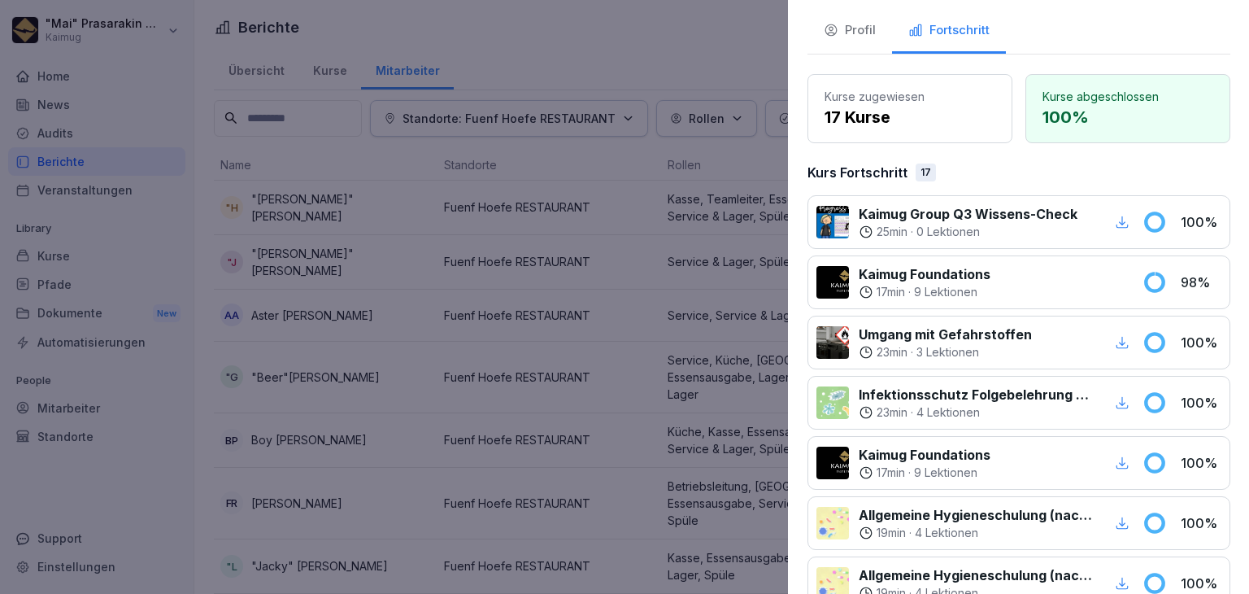
click at [494, 51] on div at bounding box center [624, 297] width 1249 height 594
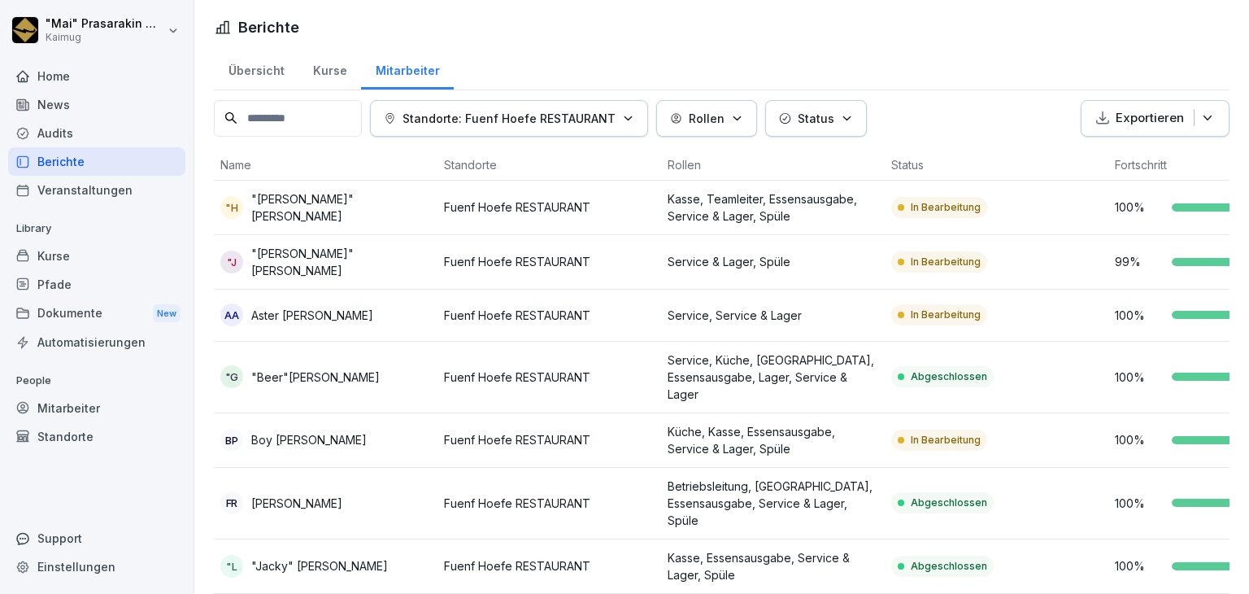
click at [589, 446] on p "Fuenf Hoefe RESTAURANT" at bounding box center [549, 439] width 211 height 17
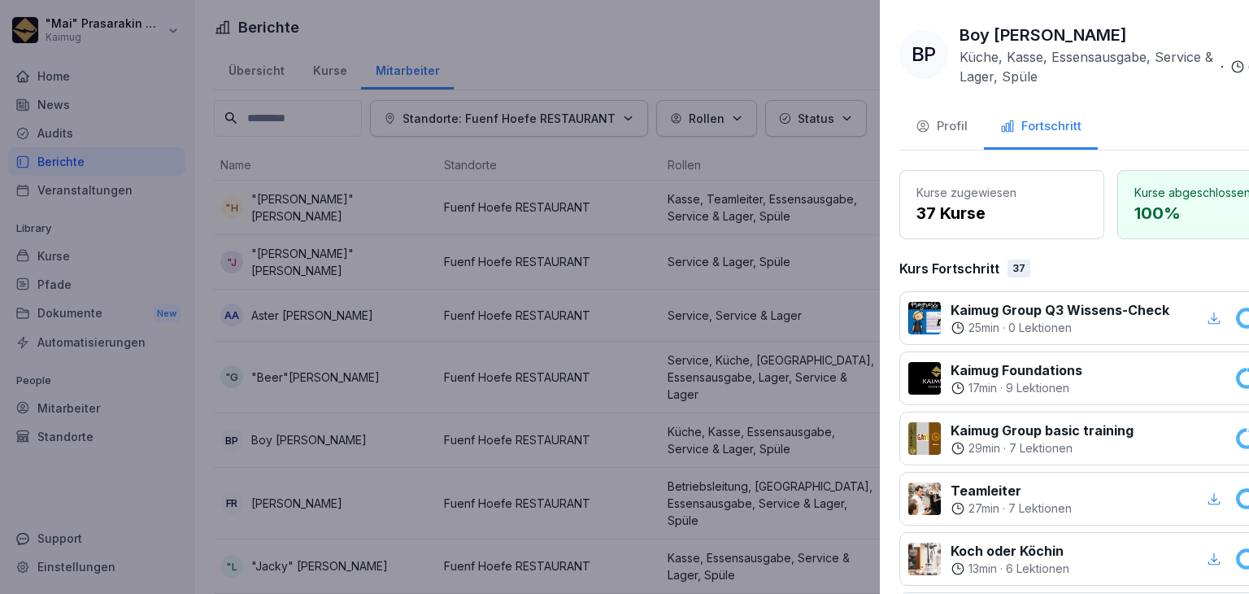
click at [329, 126] on div at bounding box center [624, 297] width 1249 height 594
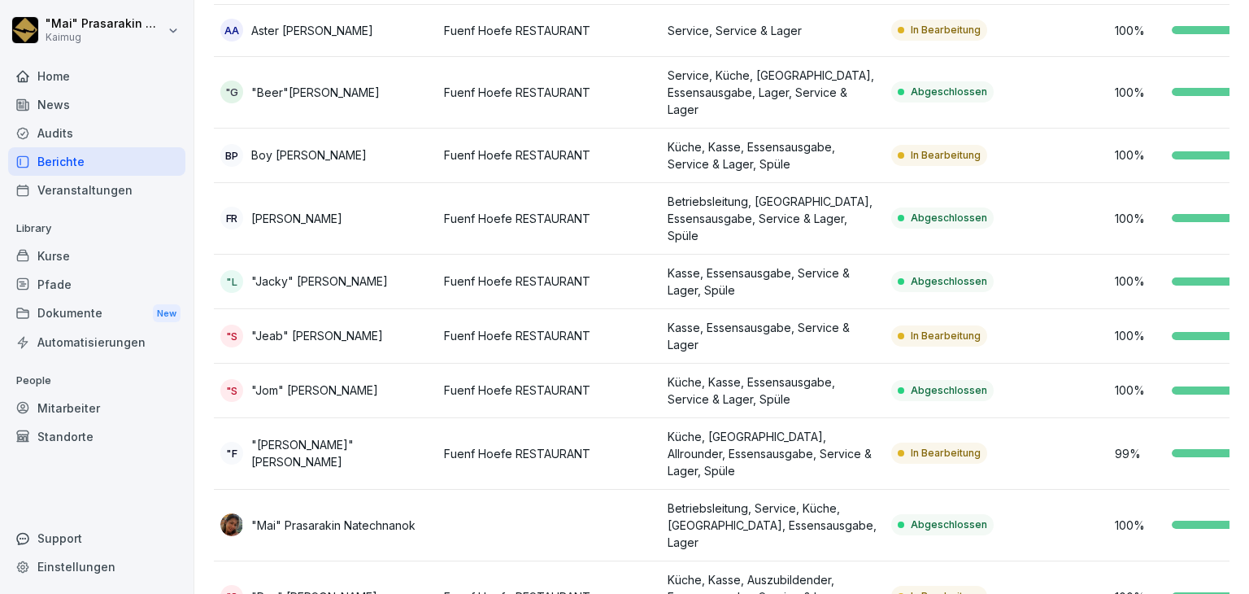
scroll to position [325, 0]
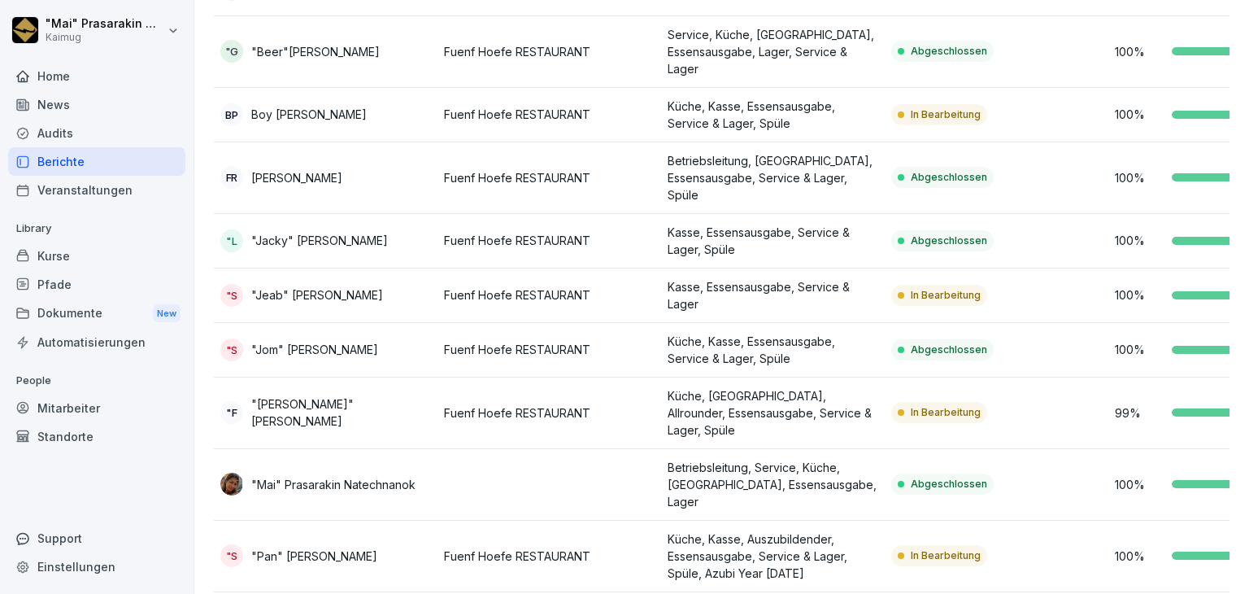
click at [834, 295] on p "Kasse, Essensausgabe, Service & Lager" at bounding box center [773, 295] width 211 height 34
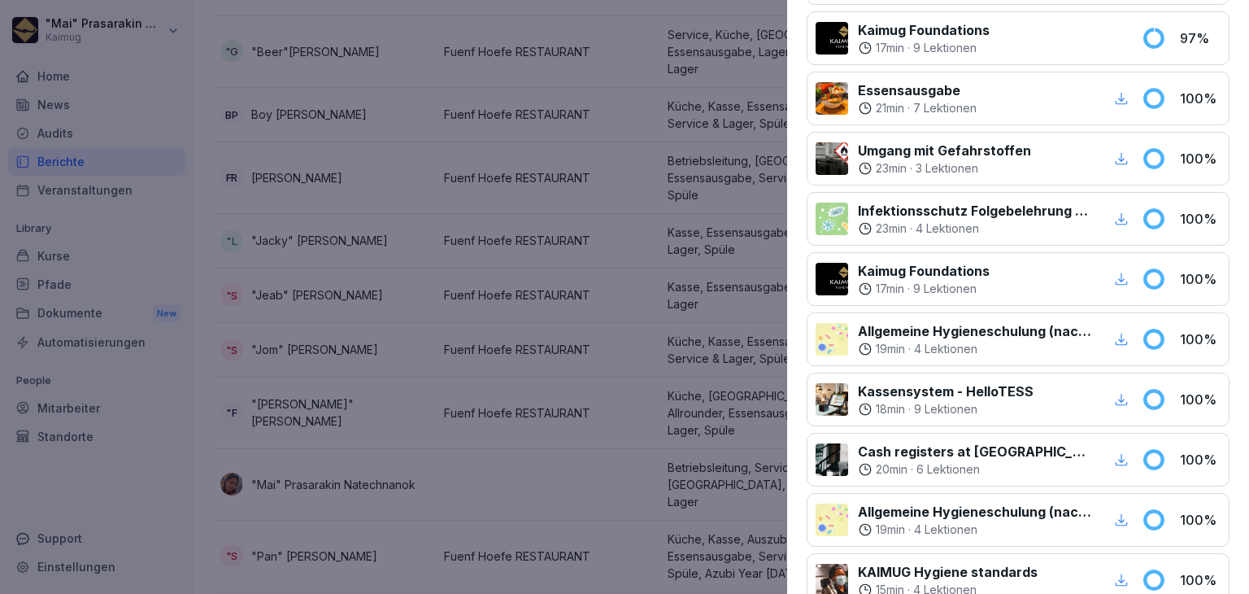
click at [754, 282] on div at bounding box center [624, 297] width 1249 height 594
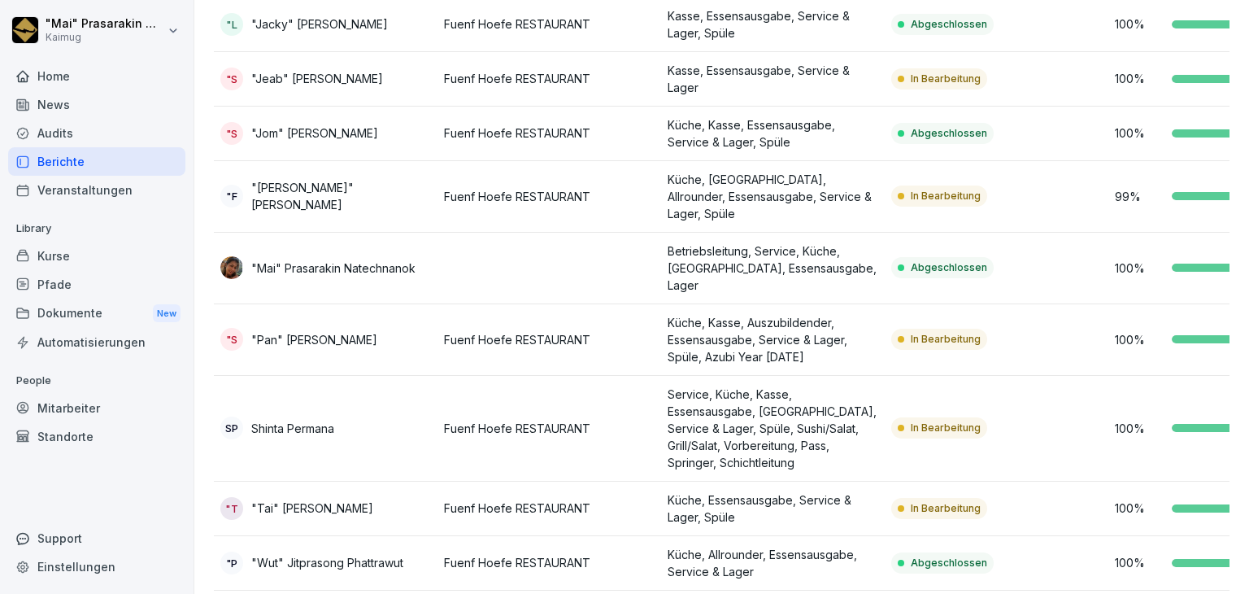
scroll to position [569, 0]
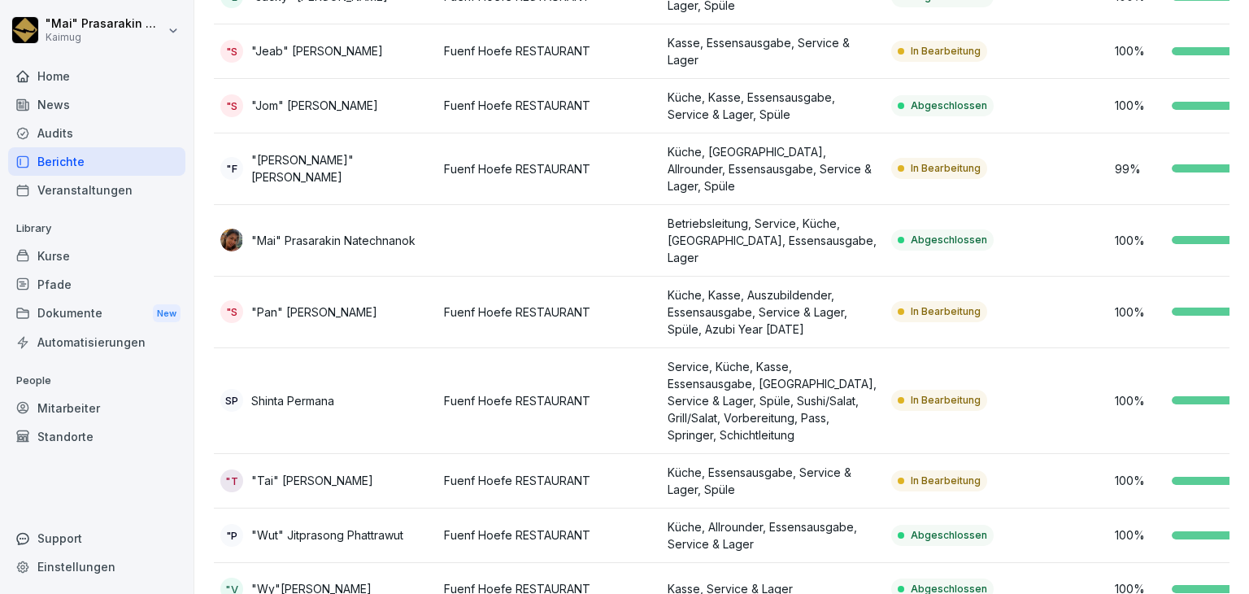
click at [891, 285] on td "In Bearbeitung" at bounding box center [997, 312] width 224 height 72
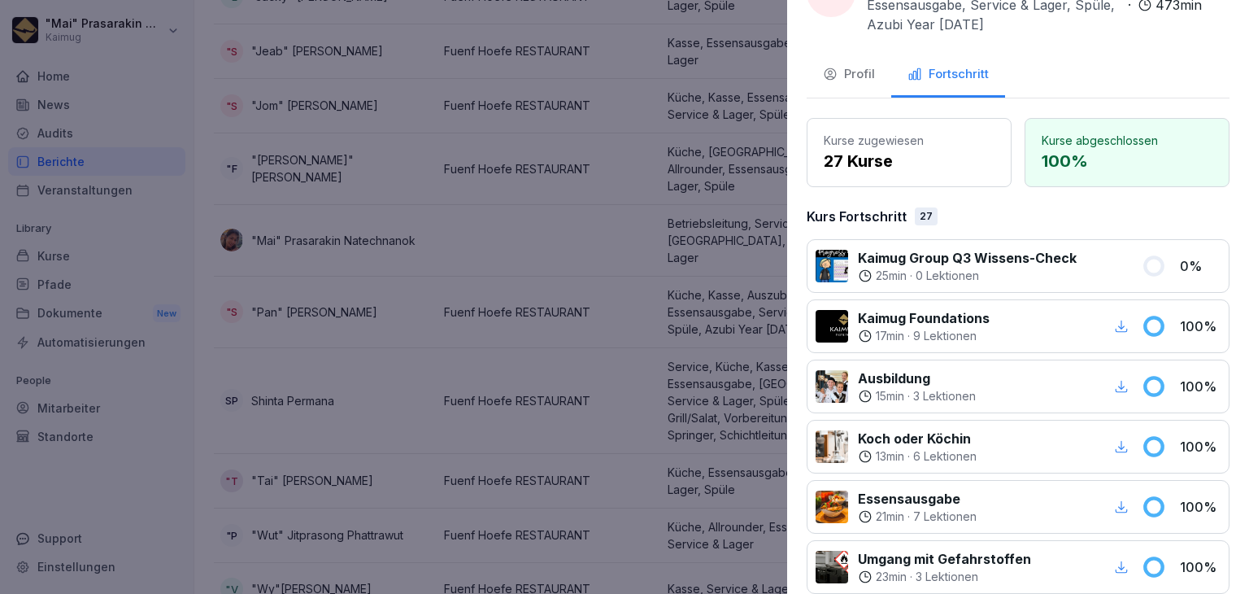
scroll to position [244, 0]
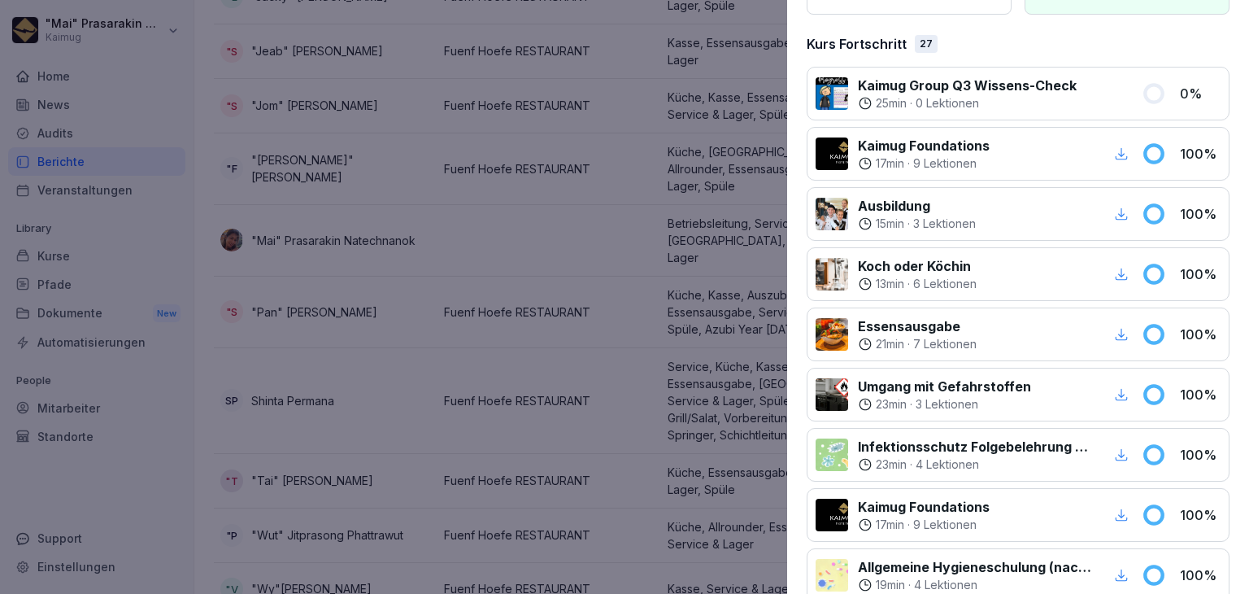
click at [432, 220] on div at bounding box center [624, 297] width 1249 height 594
